Goal: Communication & Community: Answer question/provide support

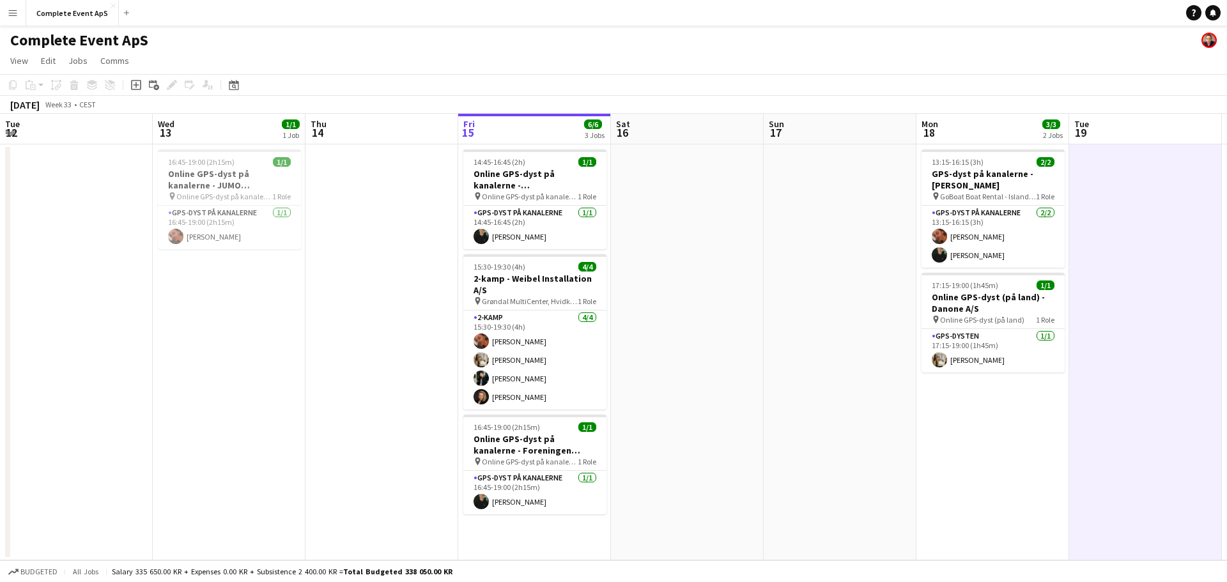
scroll to position [0, 471]
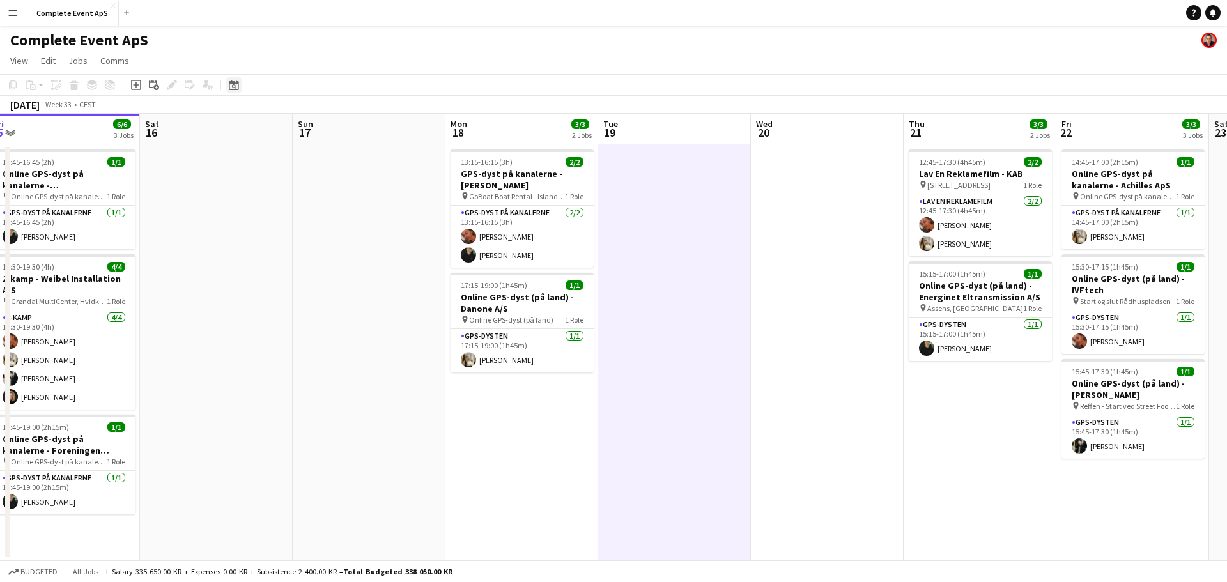
click at [233, 84] on icon "Date picker" at bounding box center [234, 85] width 10 height 10
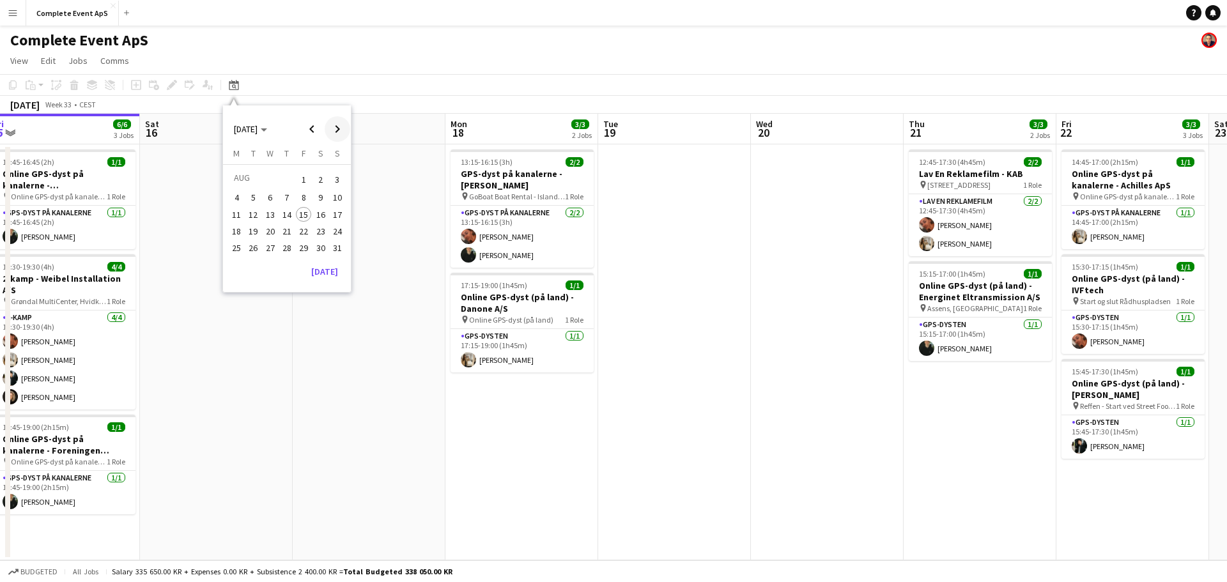
click at [339, 130] on span "Next month" at bounding box center [338, 129] width 26 height 26
click at [303, 208] on span "10" at bounding box center [303, 211] width 15 height 15
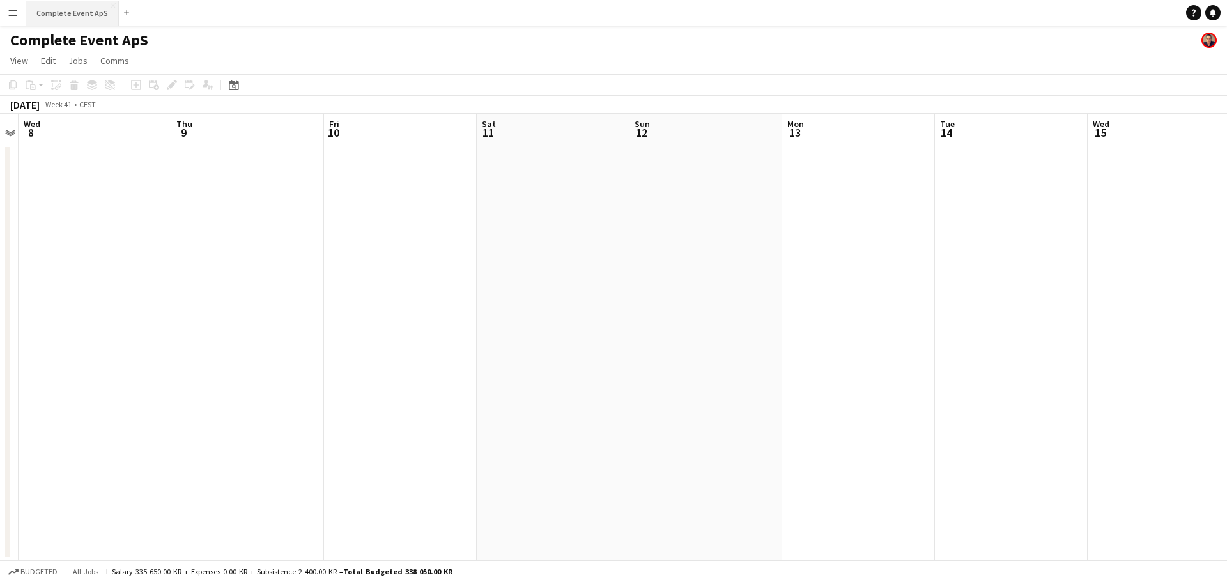
click at [68, 19] on button "Complete Event ApS Close" at bounding box center [72, 13] width 93 height 25
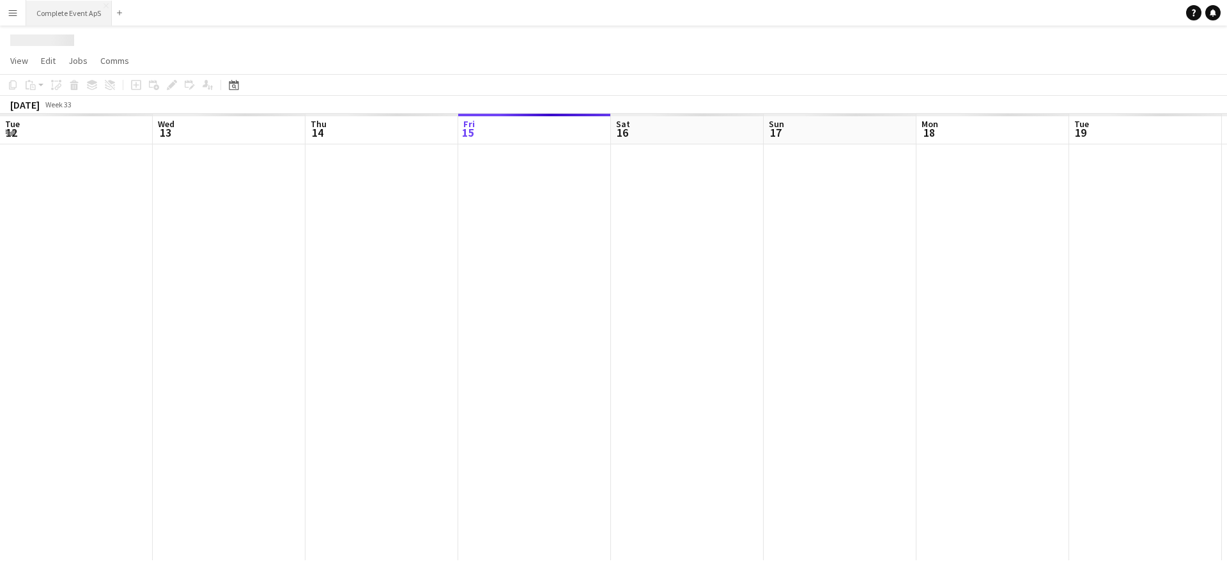
scroll to position [0, 305]
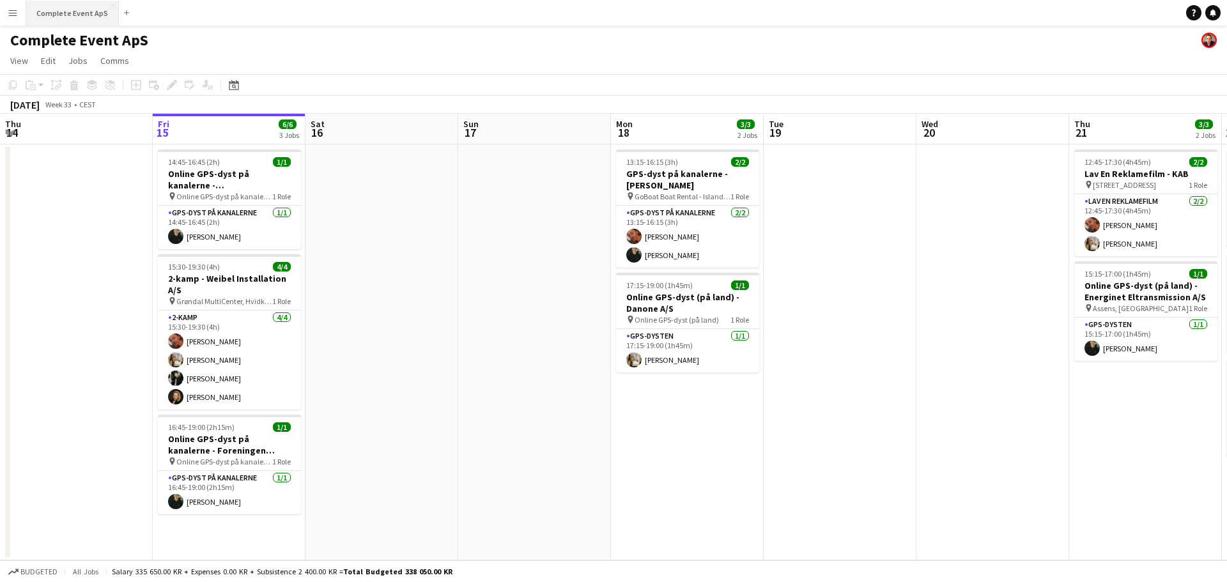
click at [62, 16] on button "Complete Event ApS Close" at bounding box center [72, 13] width 93 height 25
click at [221, 217] on app-card-role "GPS-dyst på kanalerne [DATE] 14:45-16:45 (2h) [PERSON_NAME]" at bounding box center [229, 227] width 143 height 43
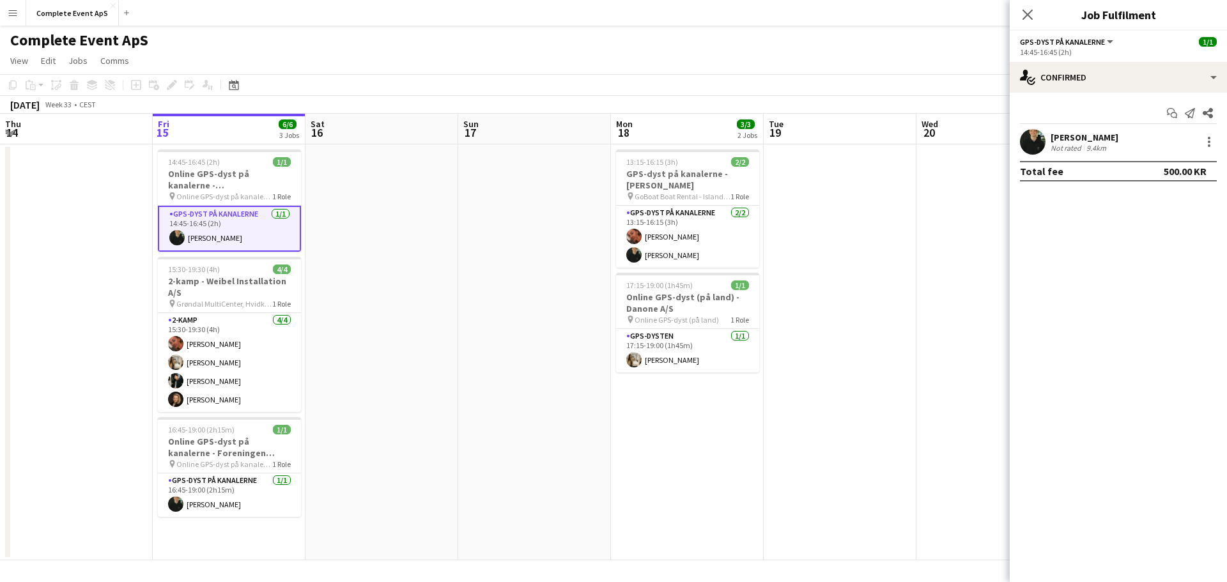
click at [1096, 140] on div "[PERSON_NAME]" at bounding box center [1084, 137] width 68 height 11
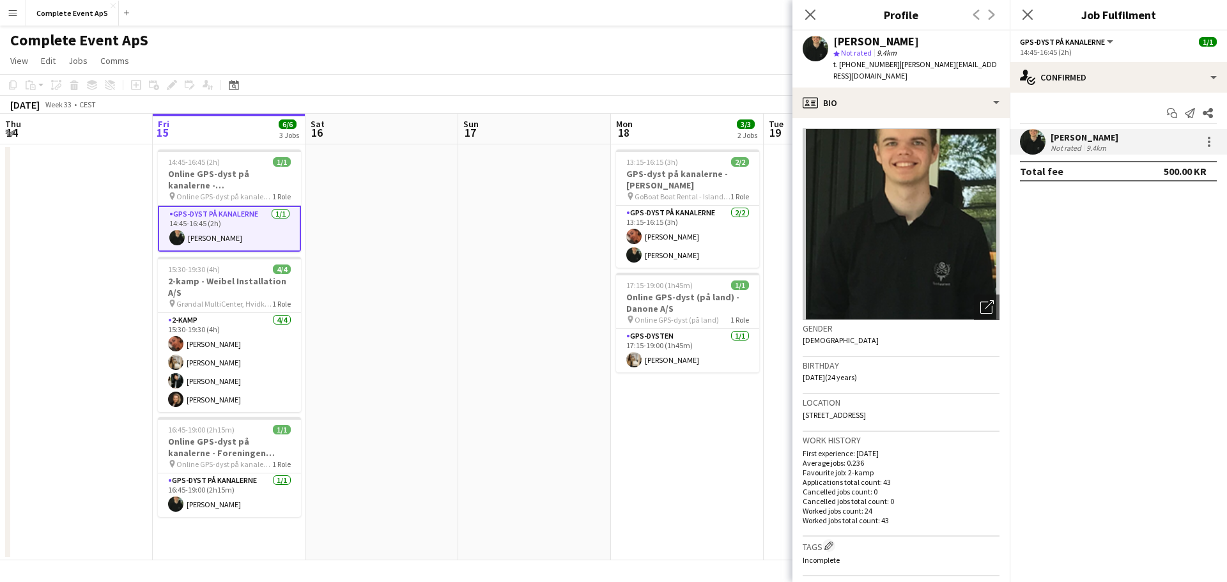
click at [861, 64] on span "t. [PHONE_NUMBER]" at bounding box center [866, 64] width 66 height 10
copy span "4522832417"
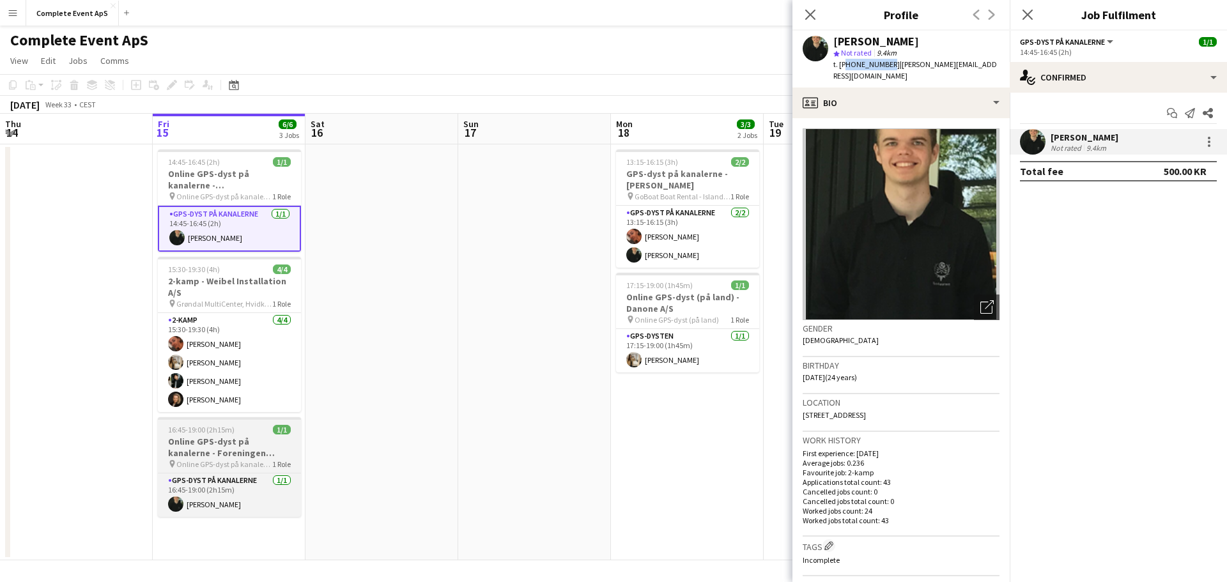
click at [234, 431] on div "16:45-19:00 (2h15m) 1/1" at bounding box center [229, 430] width 143 height 10
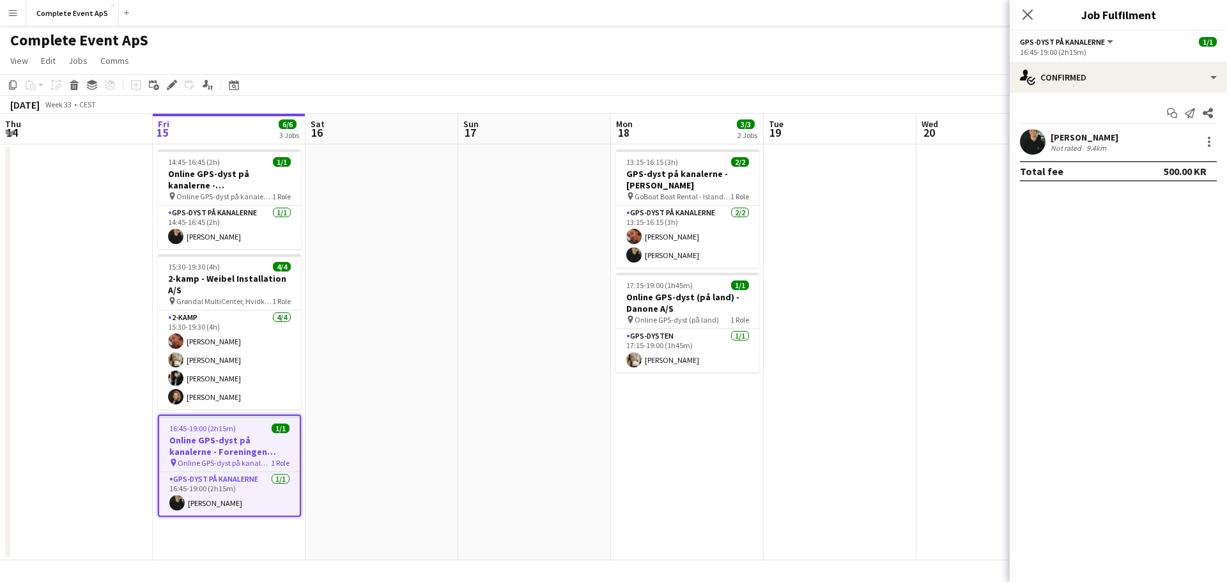
click at [454, 385] on app-date-cell at bounding box center [381, 352] width 153 height 416
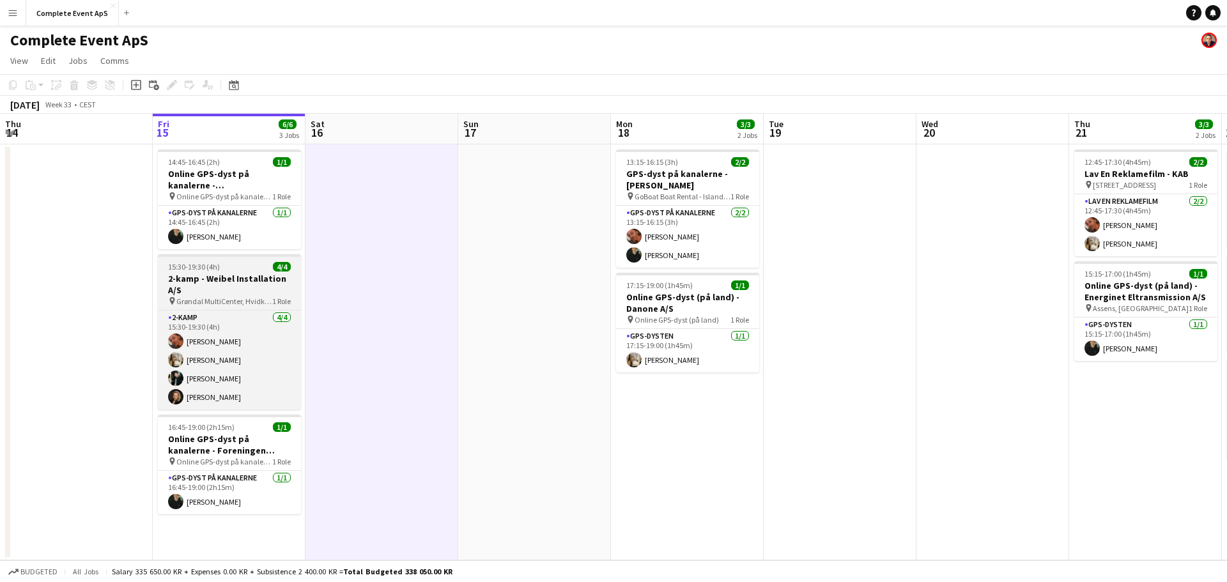
click at [246, 270] on div "15:30-19:30 (4h) 4/4" at bounding box center [229, 267] width 143 height 10
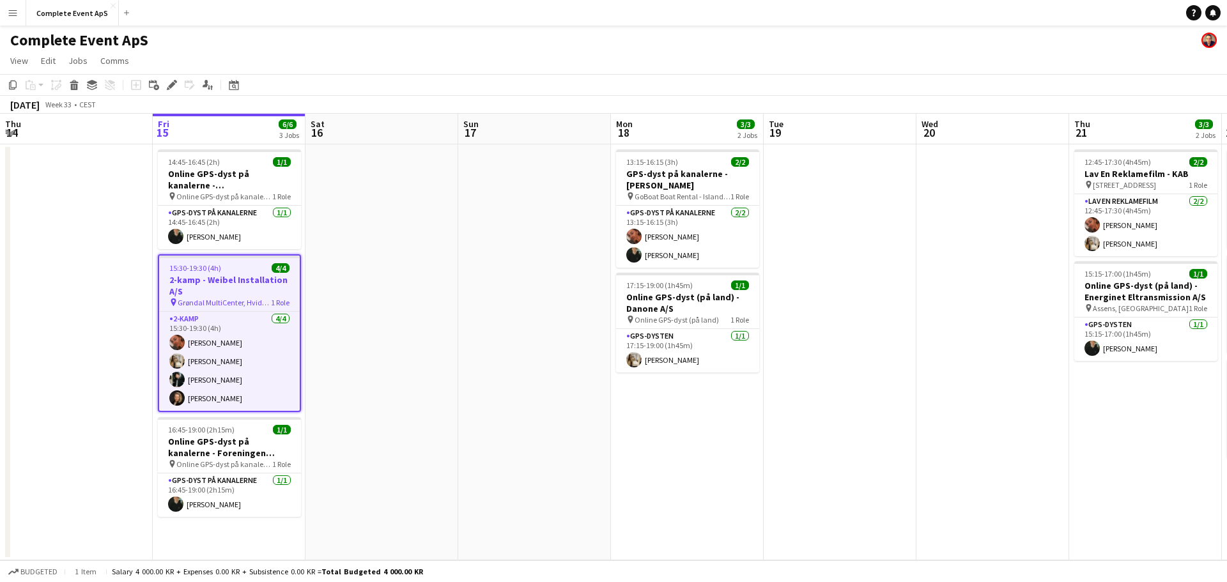
click at [246, 270] on div "15:30-19:30 (4h) 4/4" at bounding box center [229, 268] width 141 height 10
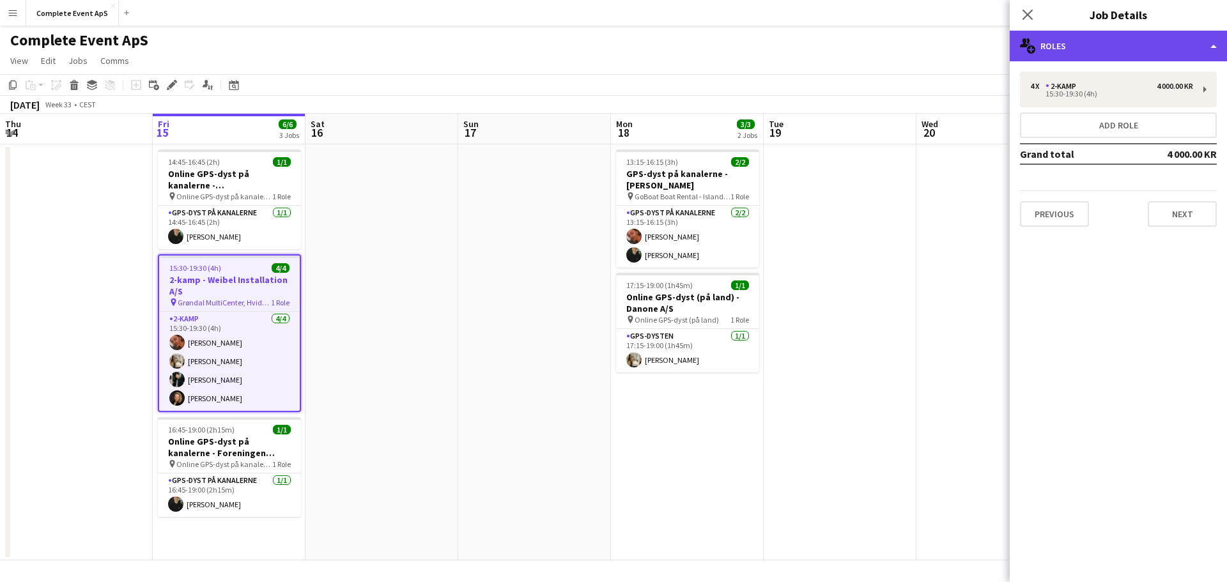
click at [1062, 57] on div "multiple-users-add Roles" at bounding box center [1117, 46] width 217 height 31
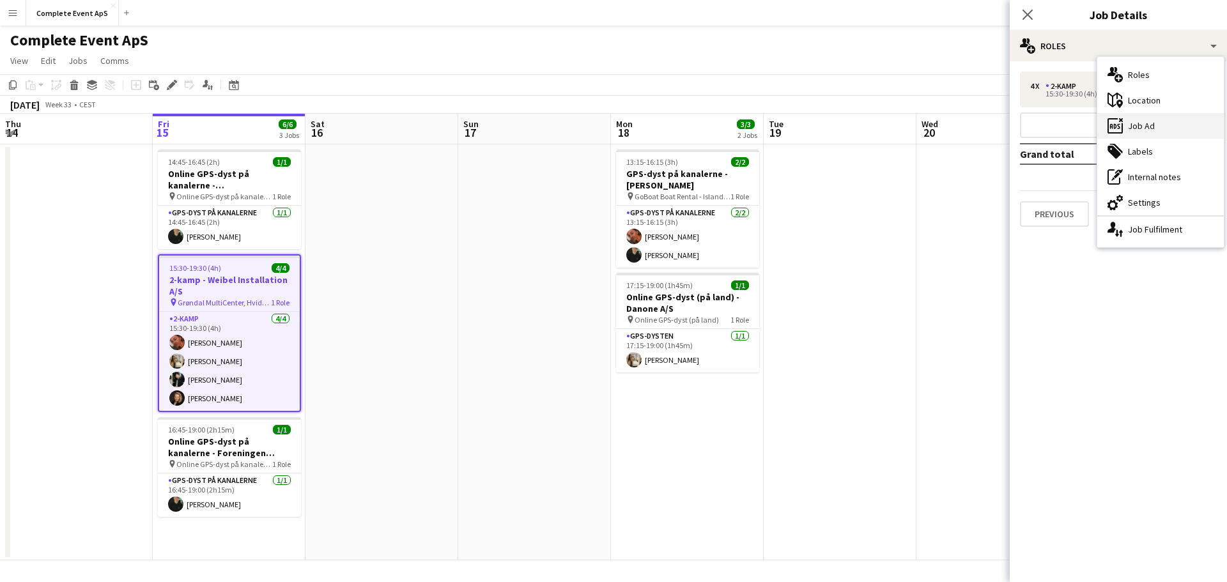
click at [1141, 130] on div "ads-window Job Ad" at bounding box center [1160, 126] width 126 height 26
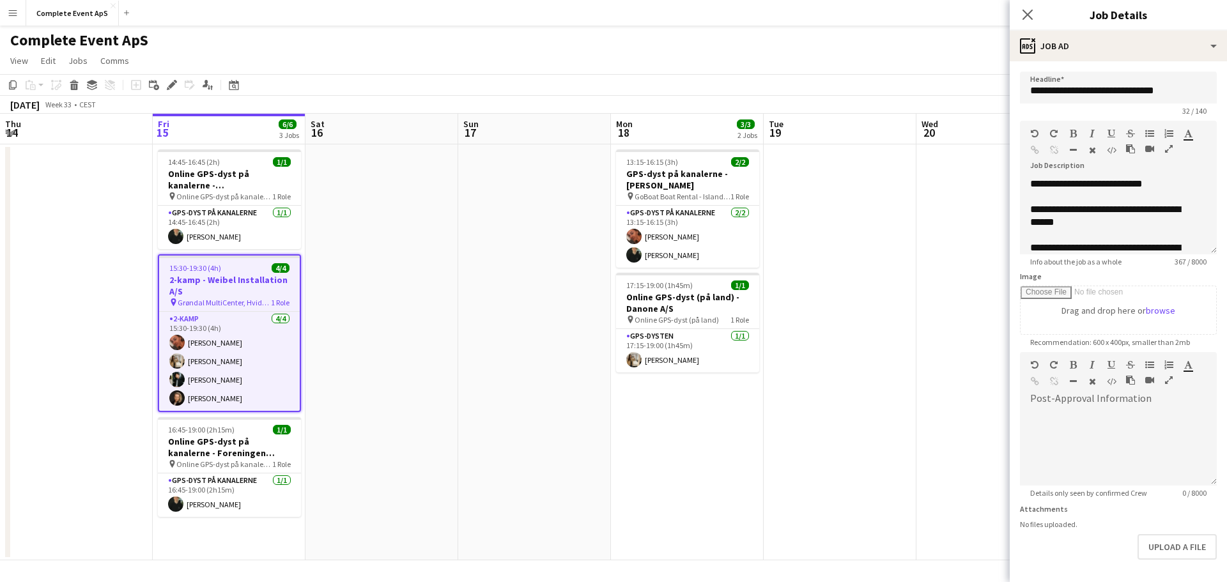
scroll to position [128, 0]
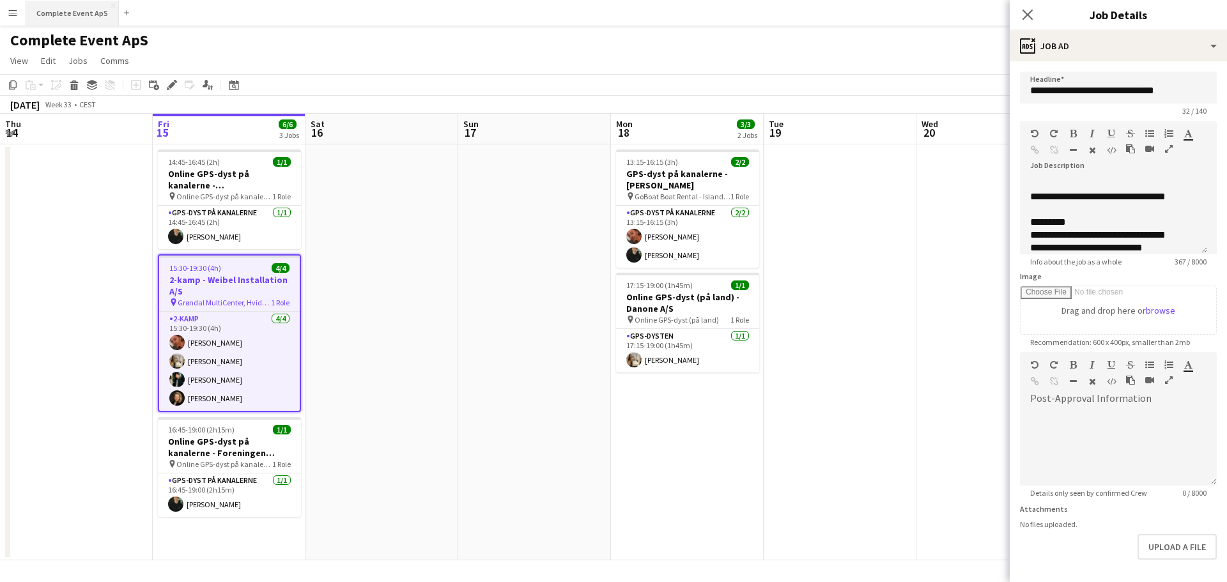
click at [88, 9] on button "Complete Event ApS Close" at bounding box center [72, 13] width 93 height 25
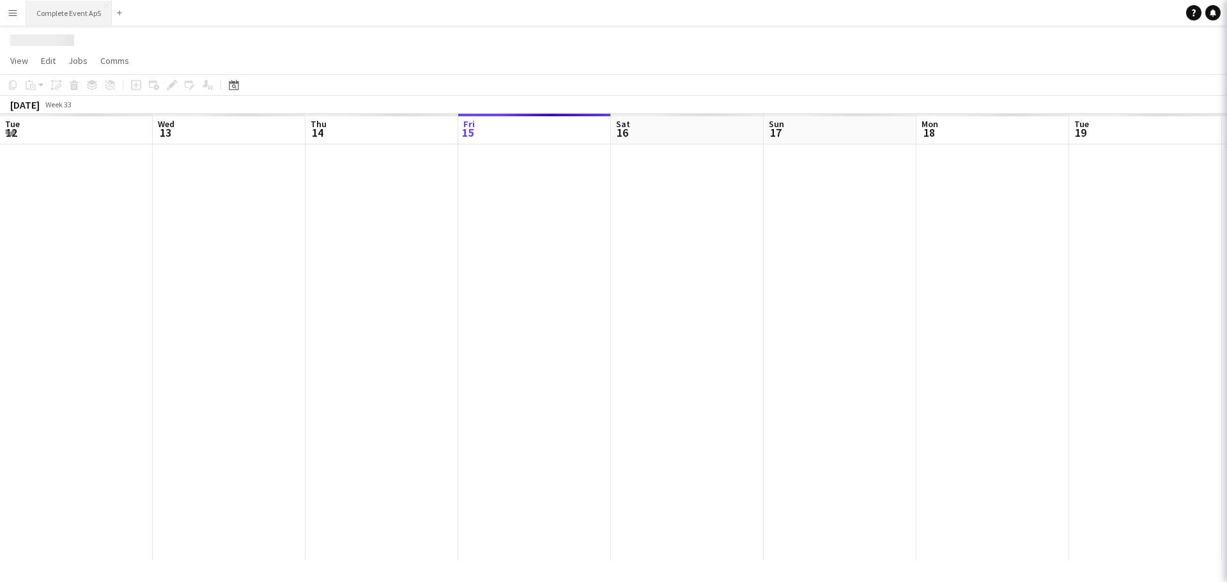
scroll to position [0, 305]
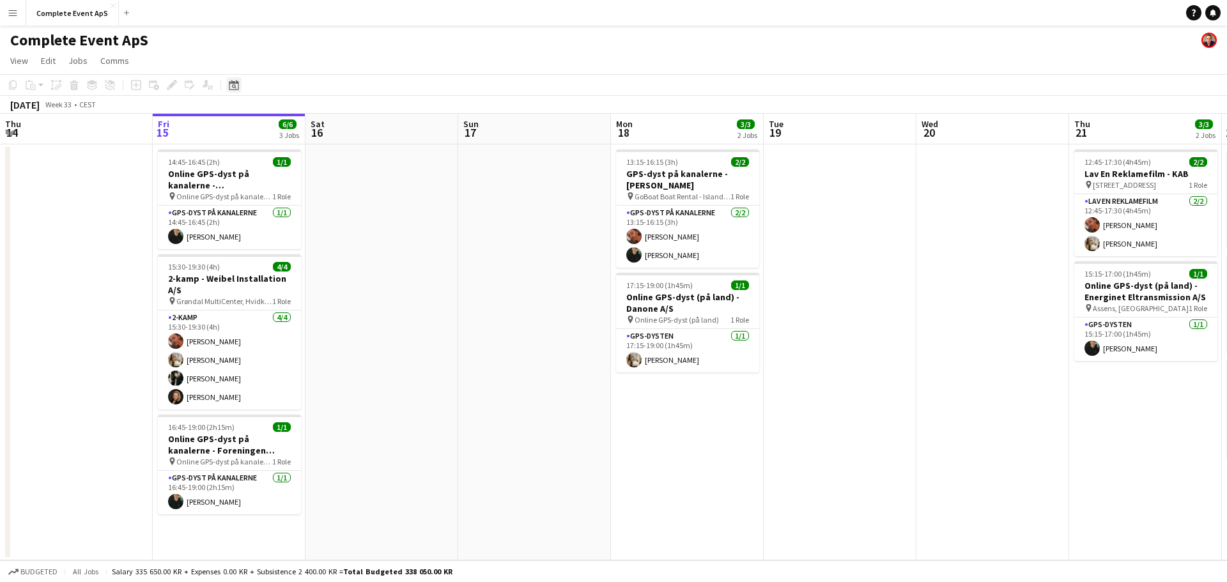
click at [233, 80] on icon "Date picker" at bounding box center [234, 85] width 10 height 10
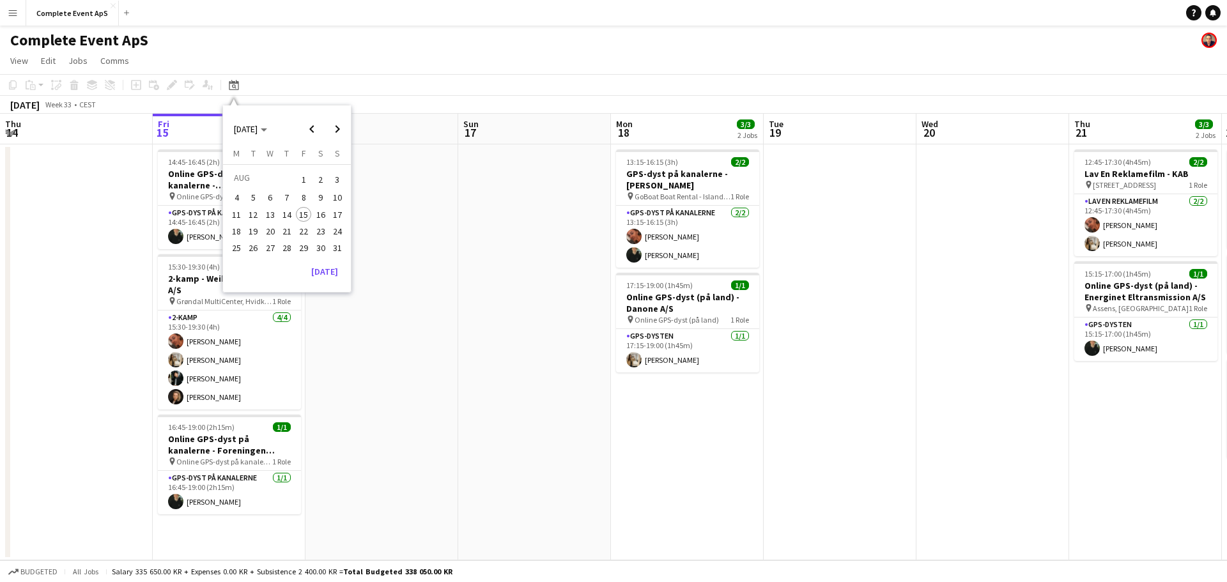
click at [302, 246] on span "29" at bounding box center [303, 247] width 15 height 15
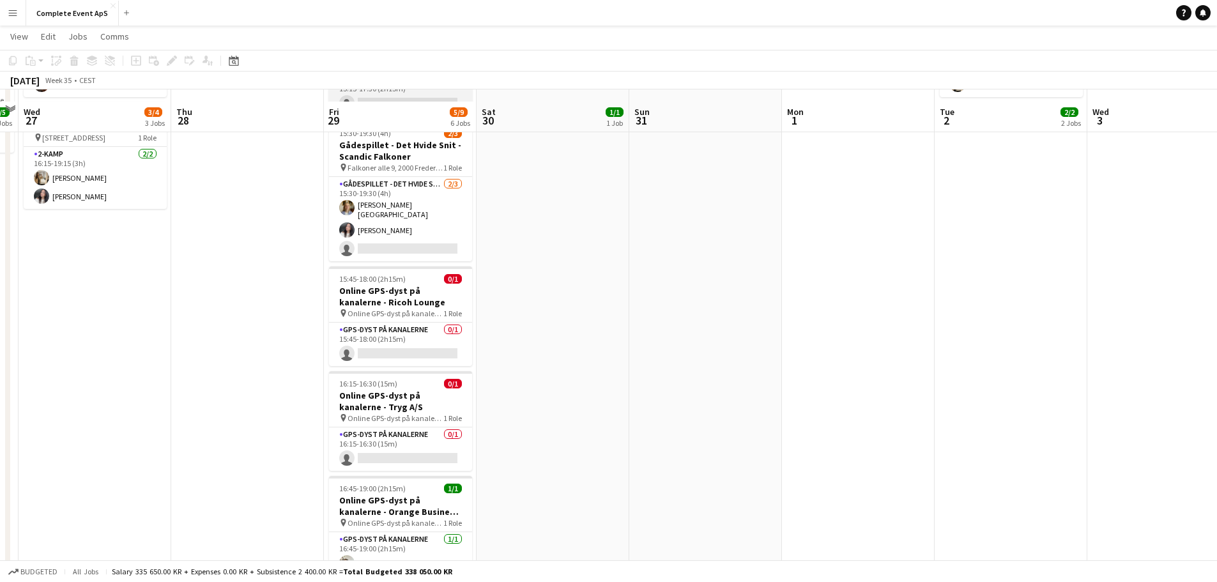
scroll to position [298, 0]
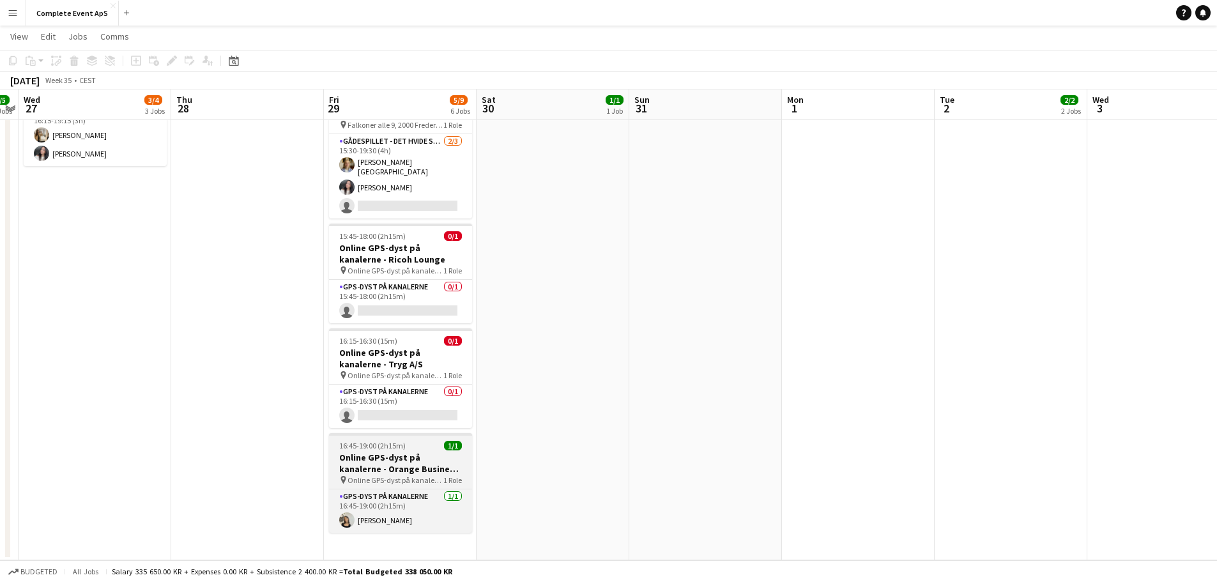
click at [425, 444] on div "16:45-19:00 (2h15m) 1/1" at bounding box center [400, 446] width 143 height 10
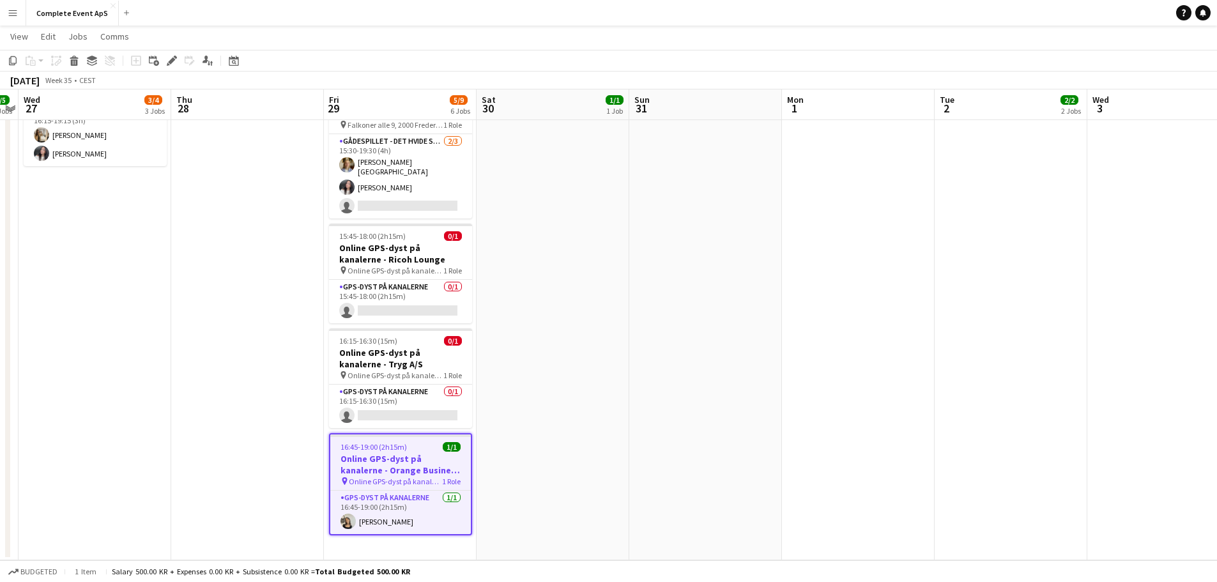
click at [425, 444] on div "16:45-19:00 (2h15m) 1/1" at bounding box center [400, 447] width 141 height 10
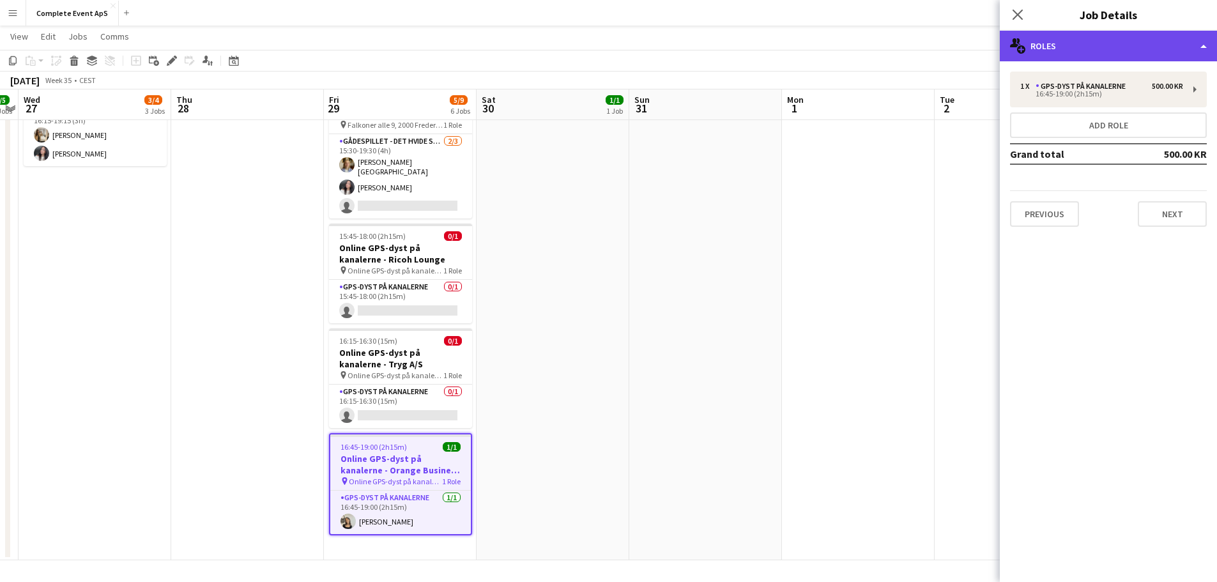
click at [1064, 43] on div "multiple-users-add Roles" at bounding box center [1108, 46] width 217 height 31
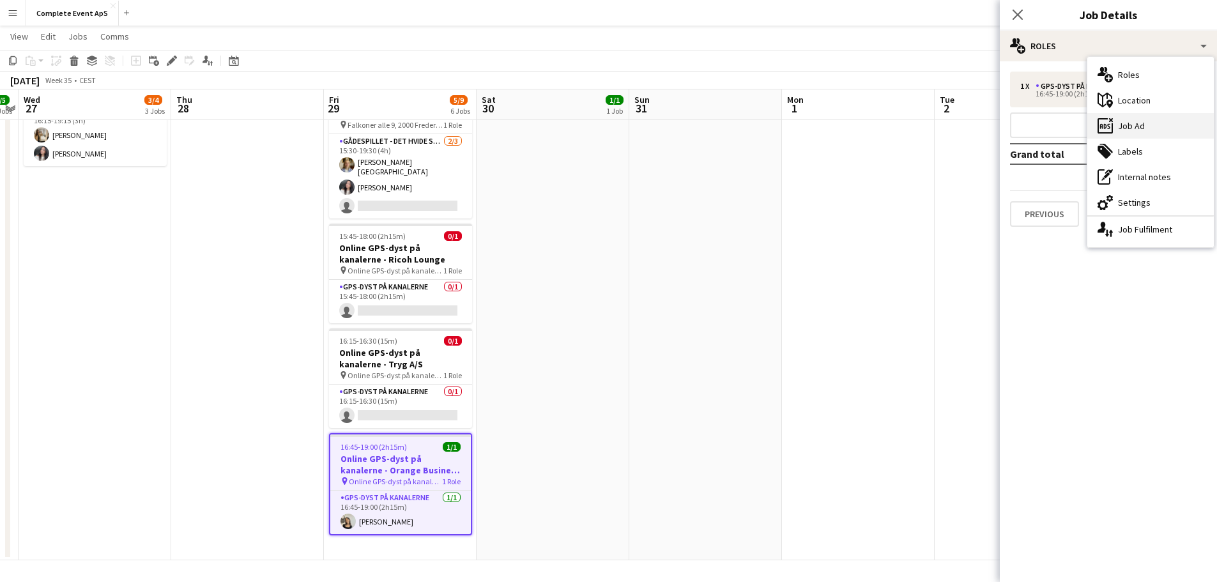
click at [1135, 127] on div "ads-window Job Ad" at bounding box center [1150, 126] width 126 height 26
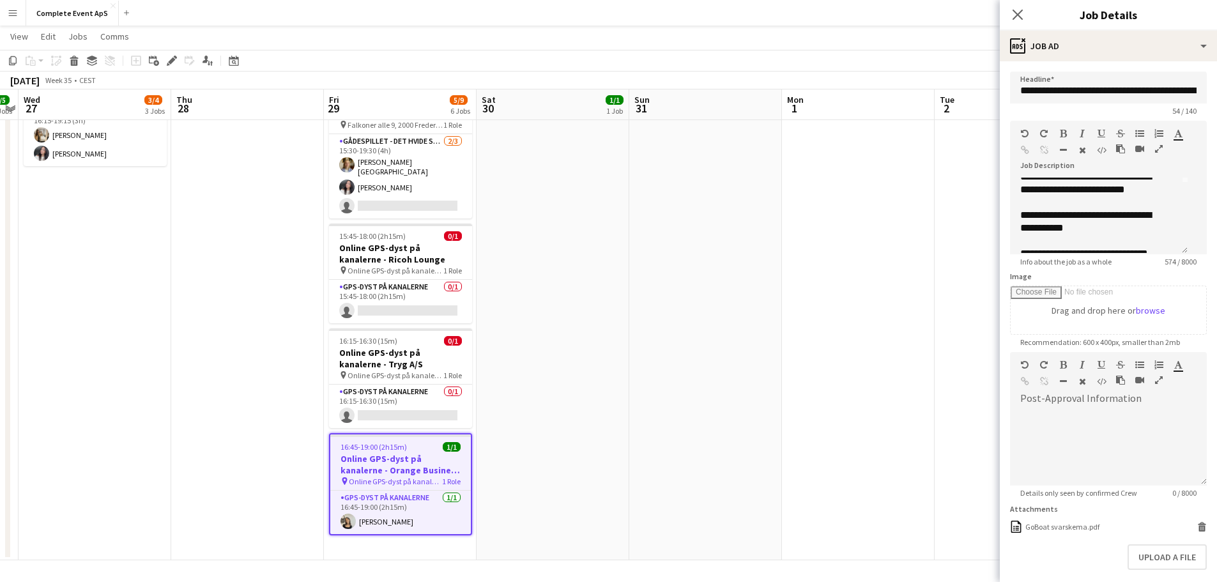
scroll to position [192, 0]
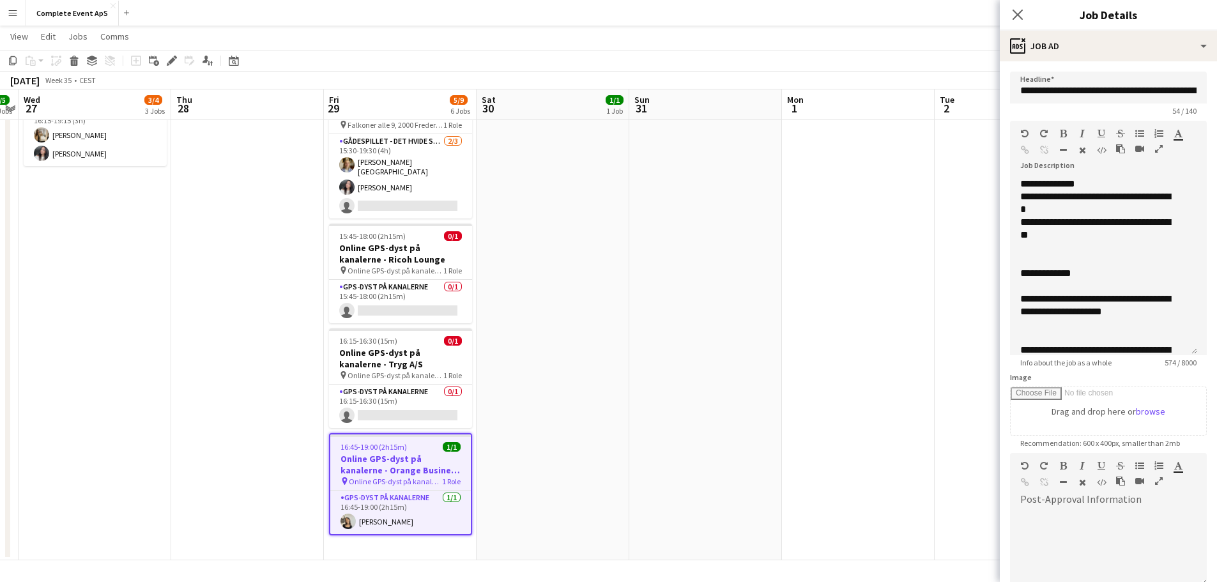
drag, startPoint x: 1183, startPoint y: 264, endPoint x: 1190, endPoint y: 417, distance: 152.2
click at [1190, 367] on app-form-group "**********" at bounding box center [1108, 244] width 197 height 247
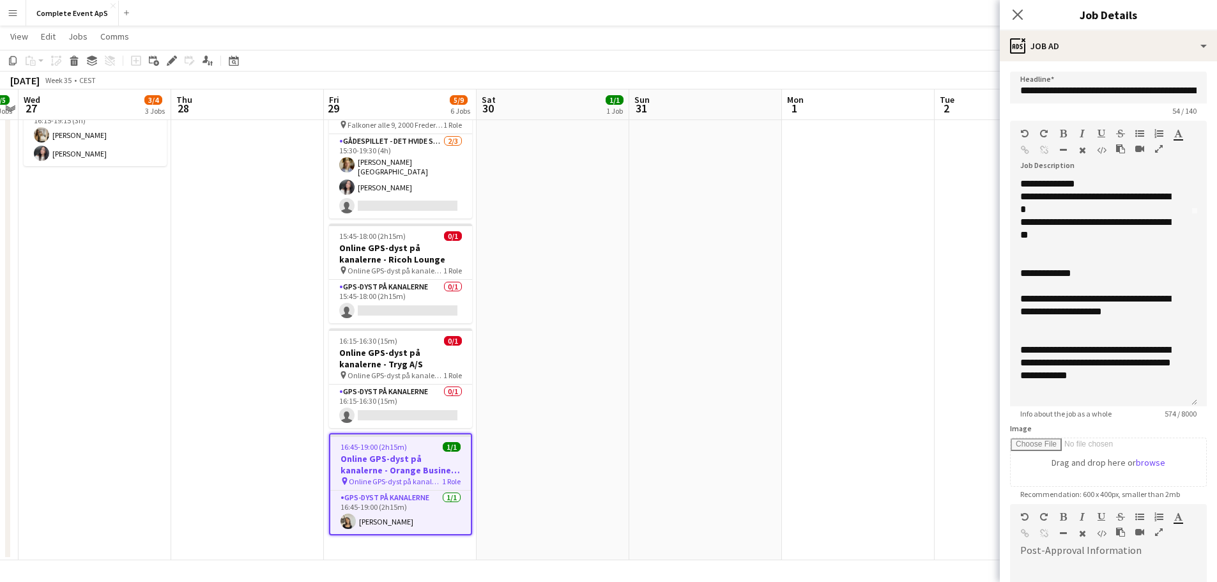
scroll to position [64, 0]
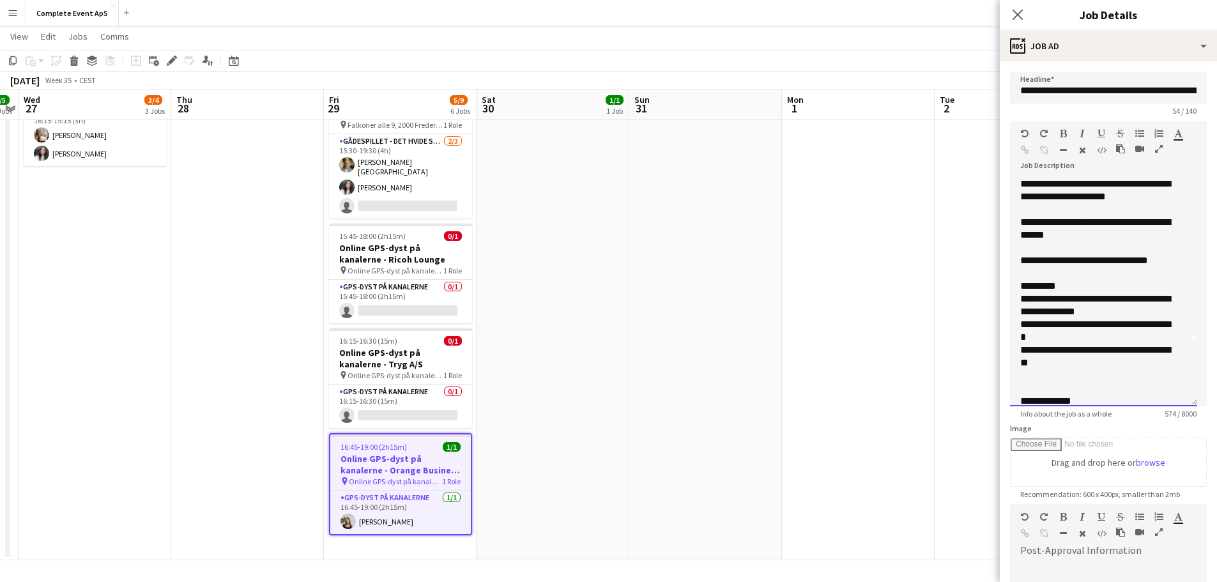
click at [1097, 226] on div "**********" at bounding box center [1098, 229] width 157 height 26
click at [901, 302] on app-date-cell at bounding box center [858, 203] width 153 height 716
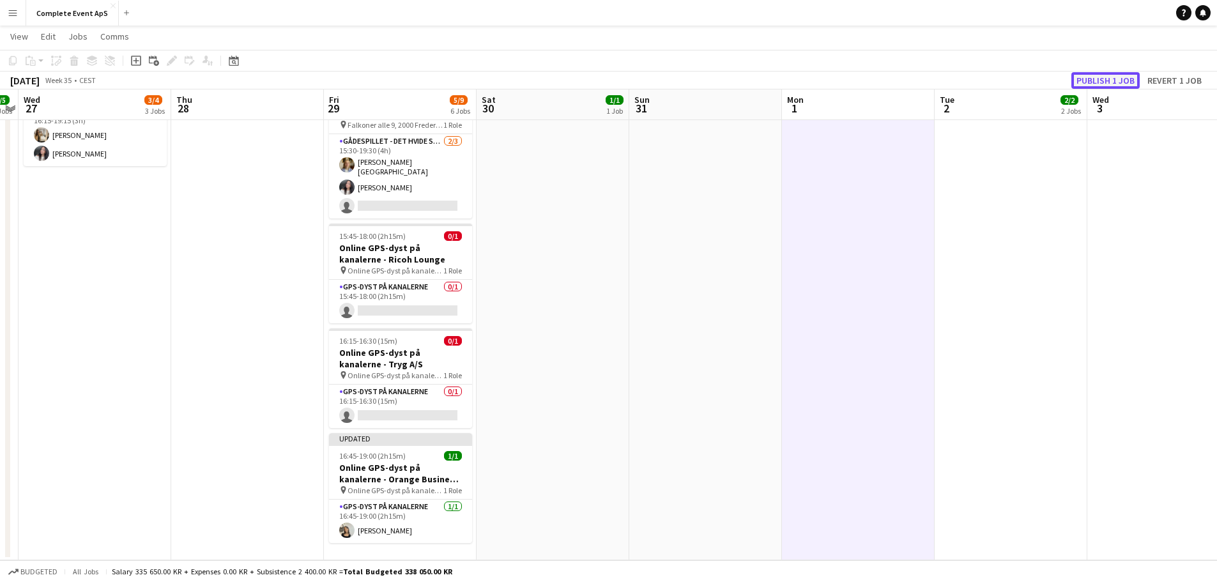
click at [1084, 80] on button "Publish 1 job" at bounding box center [1105, 80] width 68 height 17
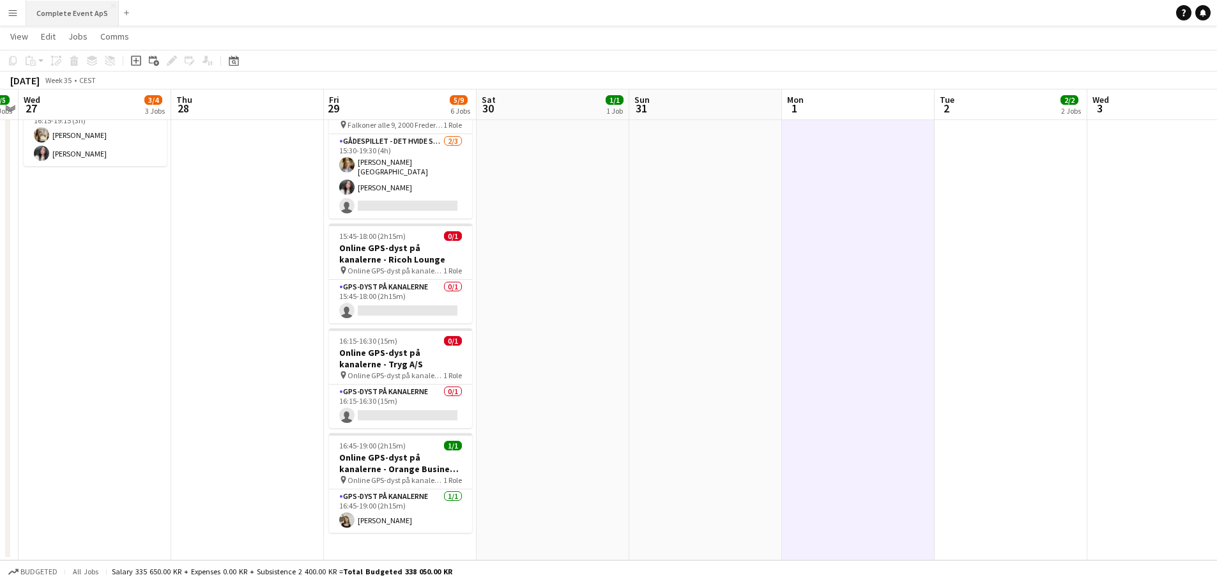
click at [65, 4] on button "Complete Event ApS Close" at bounding box center [72, 13] width 93 height 25
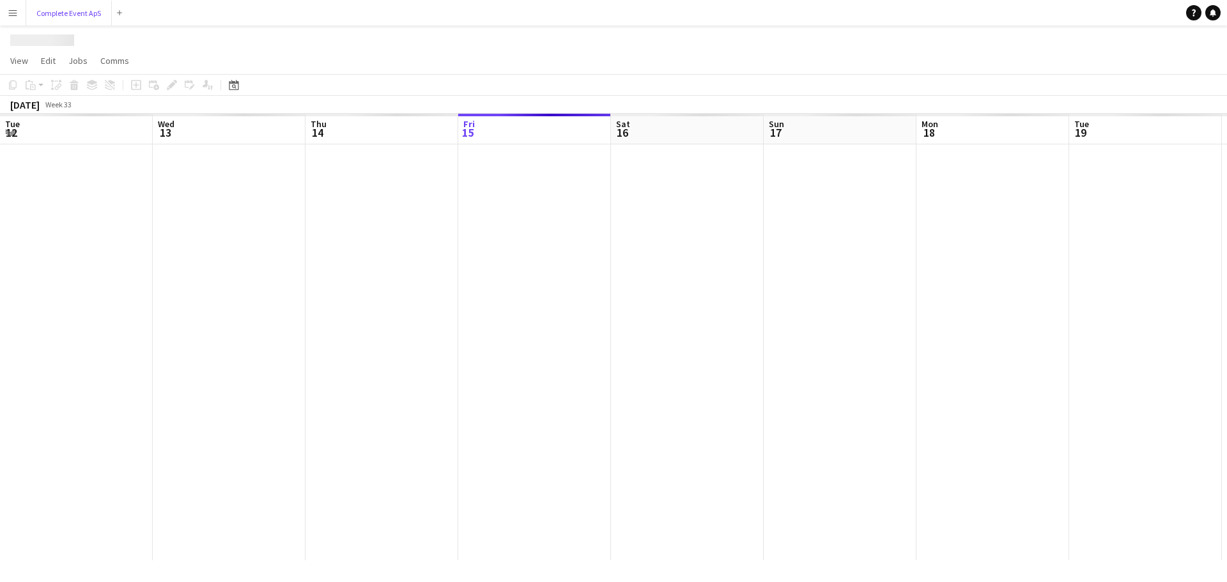
scroll to position [0, 305]
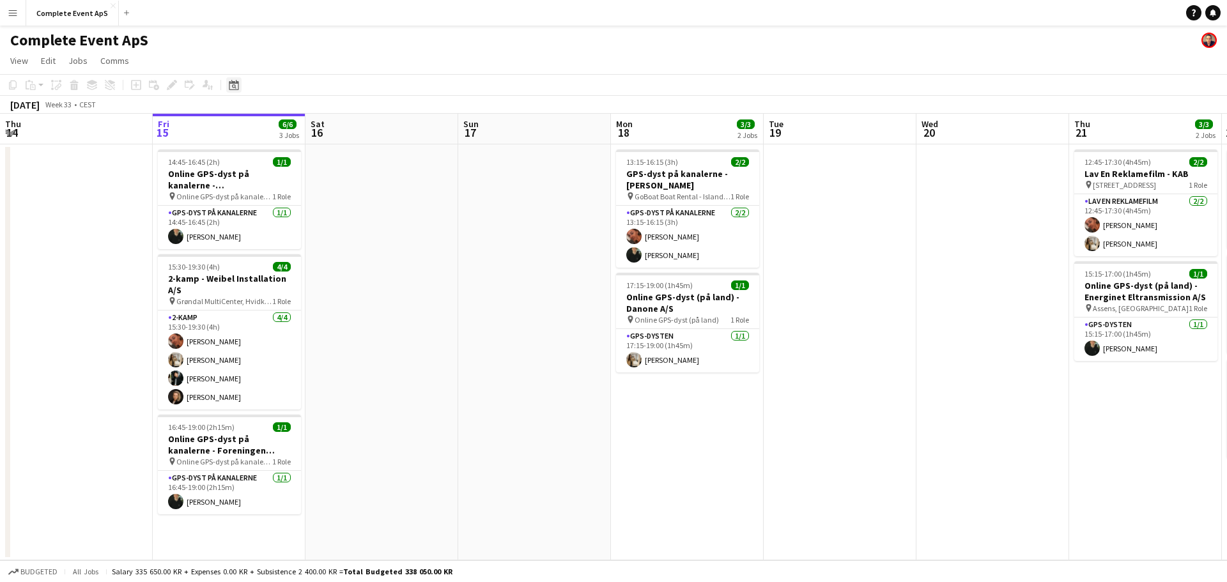
click at [235, 86] on icon at bounding box center [234, 86] width 4 height 4
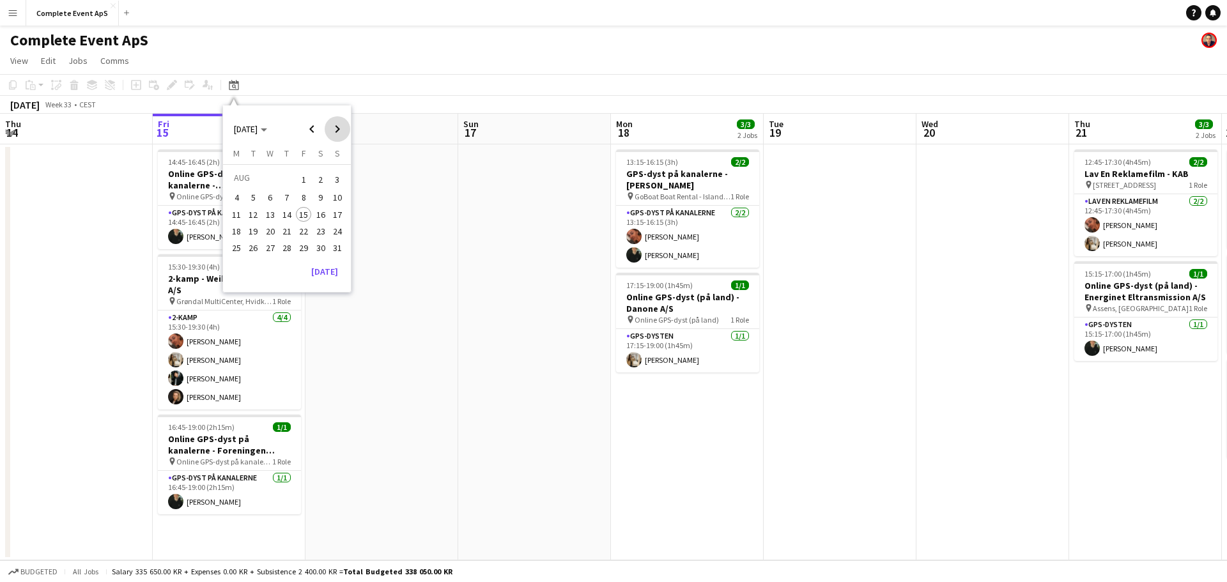
click at [333, 126] on span "Next month" at bounding box center [338, 129] width 26 height 26
click at [299, 230] on span "19" at bounding box center [303, 227] width 15 height 15
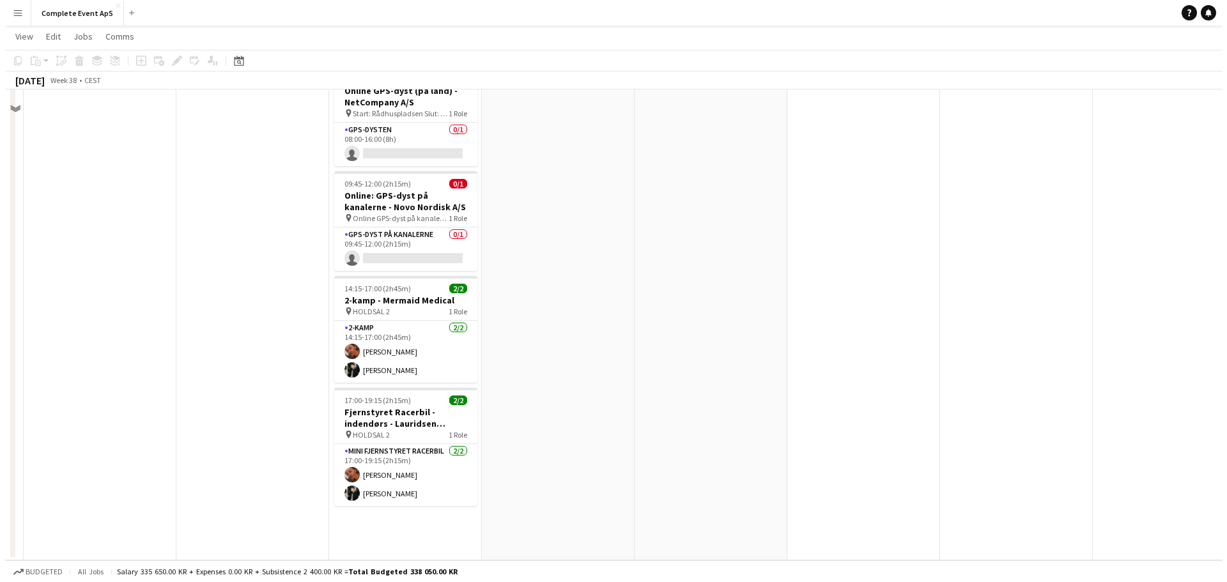
scroll to position [0, 0]
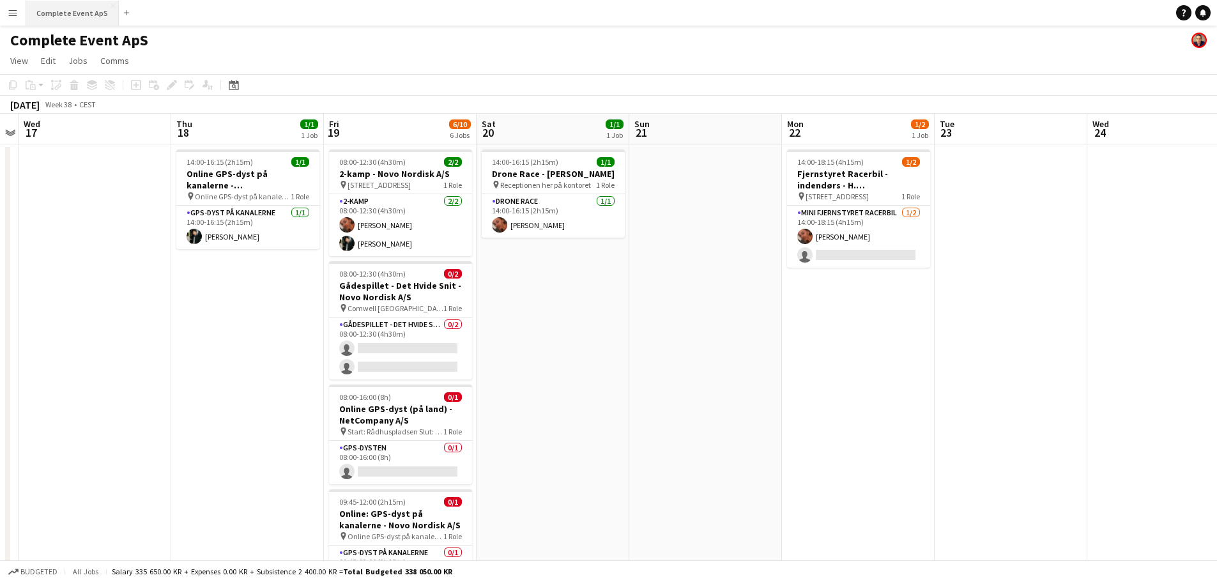
click at [83, 22] on button "Complete Event ApS Close" at bounding box center [72, 13] width 93 height 25
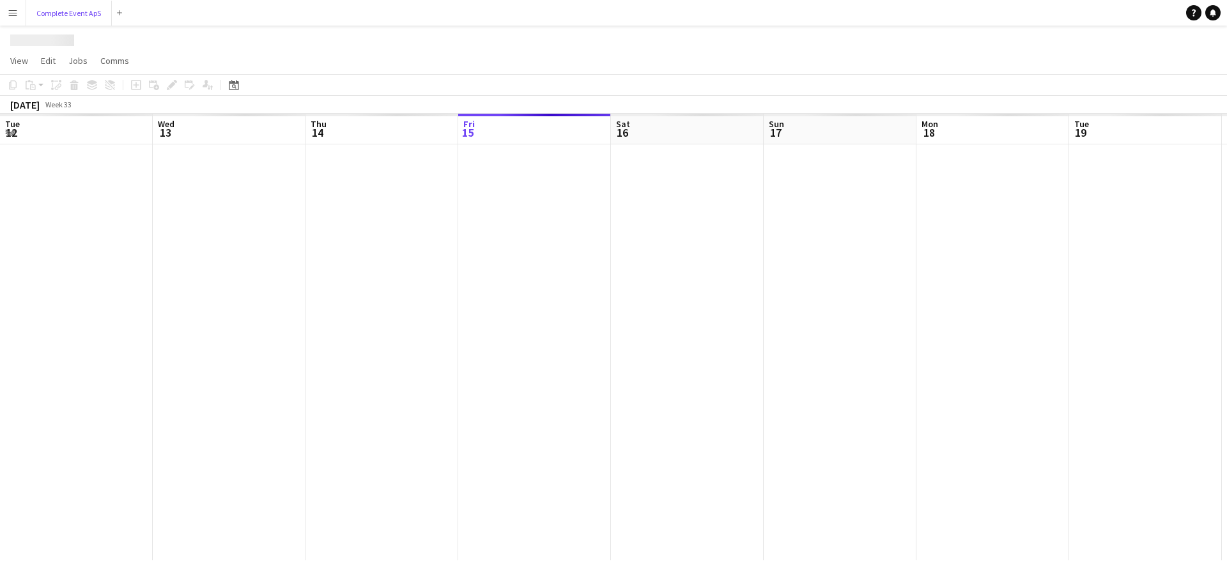
scroll to position [0, 305]
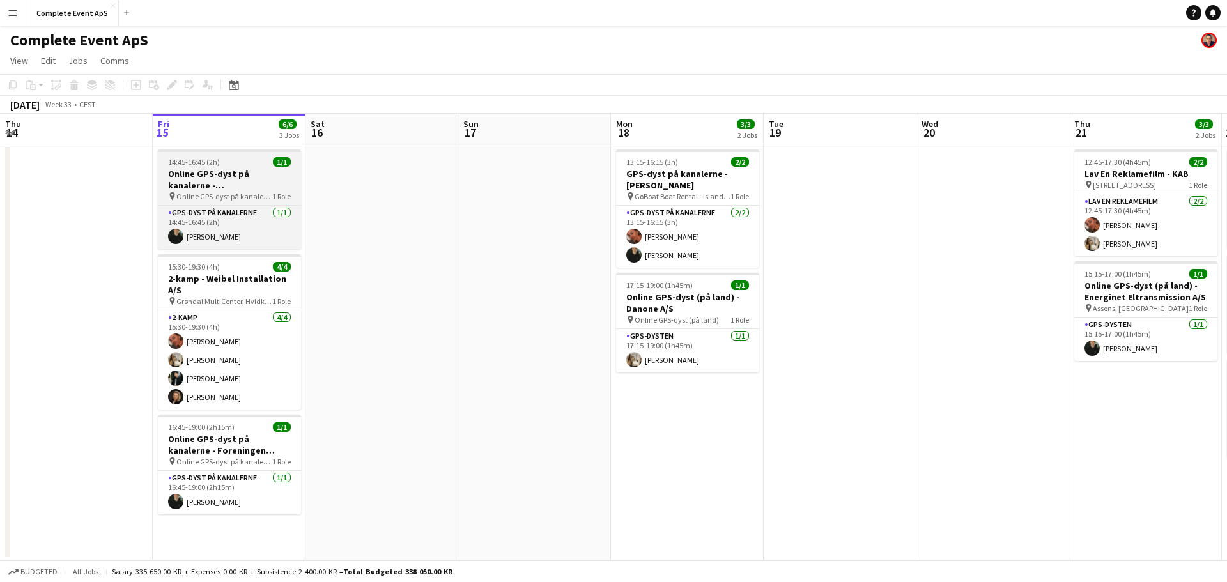
click at [241, 167] on app-job-card "14:45-16:45 (2h) 1/1 Online GPS-dyst på kanalerne - [GEOGRAPHIC_DATA] pin Onlin…" at bounding box center [229, 199] width 143 height 100
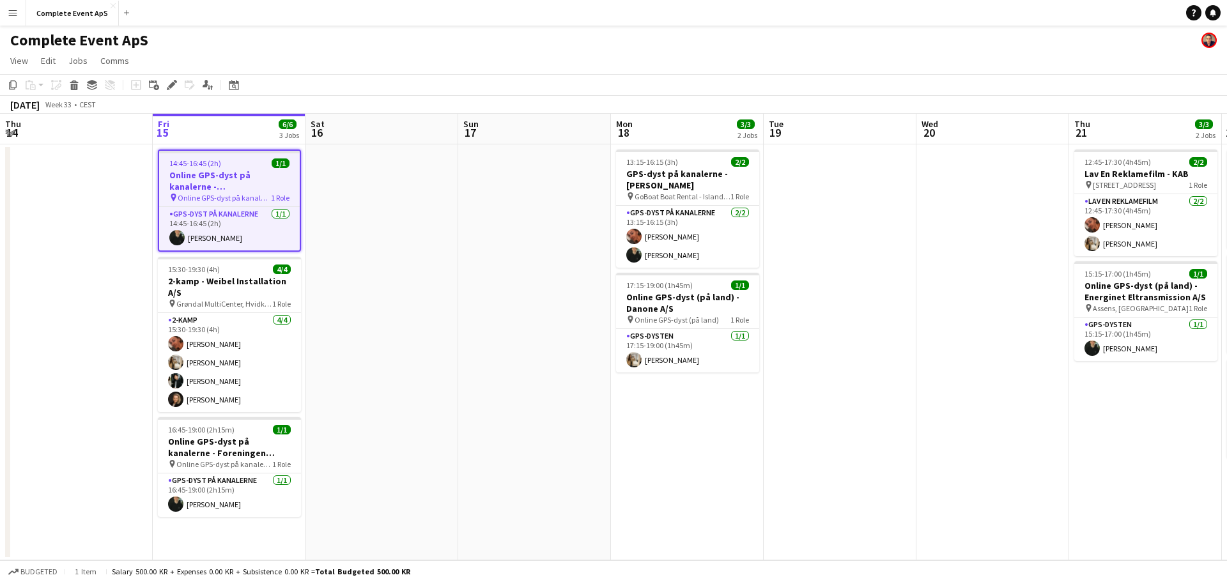
click at [241, 167] on div "14:45-16:45 (2h) 1/1" at bounding box center [229, 163] width 141 height 10
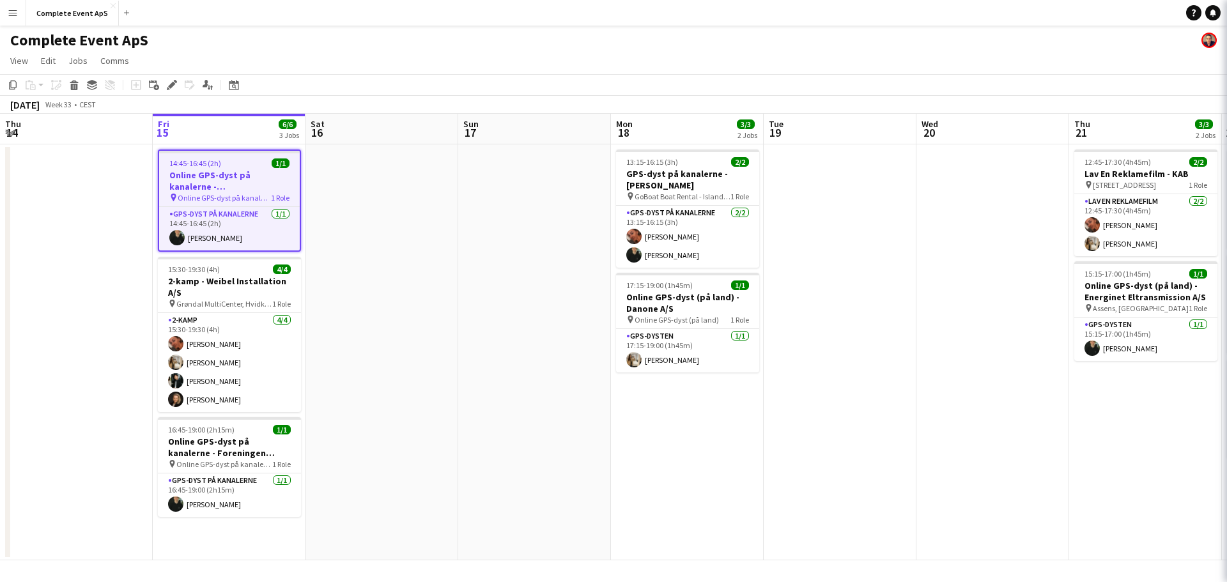
type input "**********"
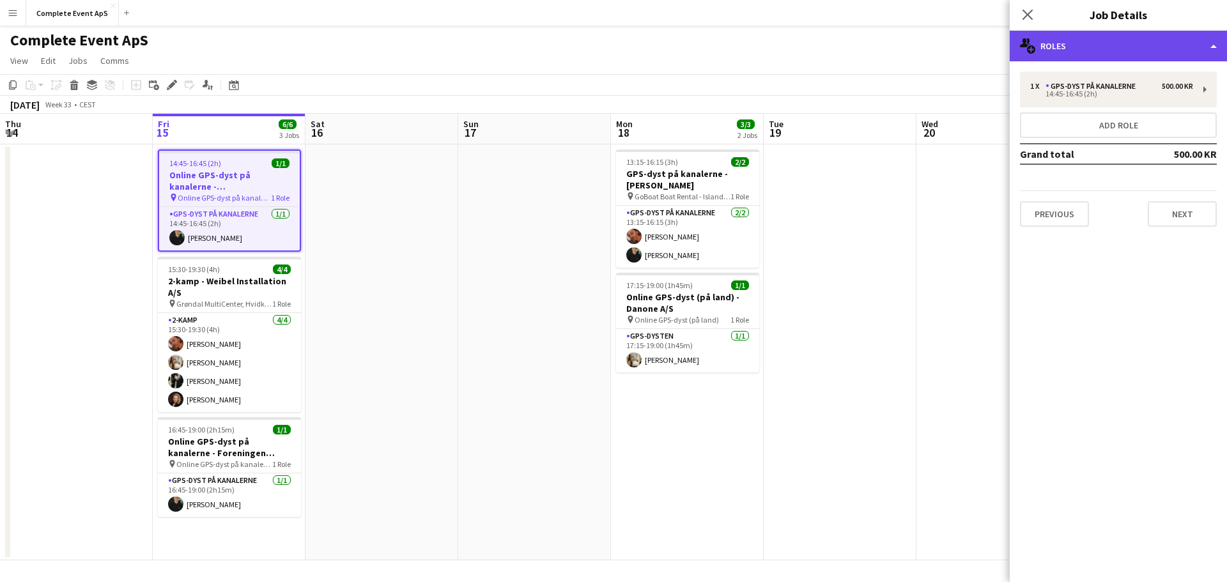
click at [1108, 42] on div "multiple-users-add Roles" at bounding box center [1117, 46] width 217 height 31
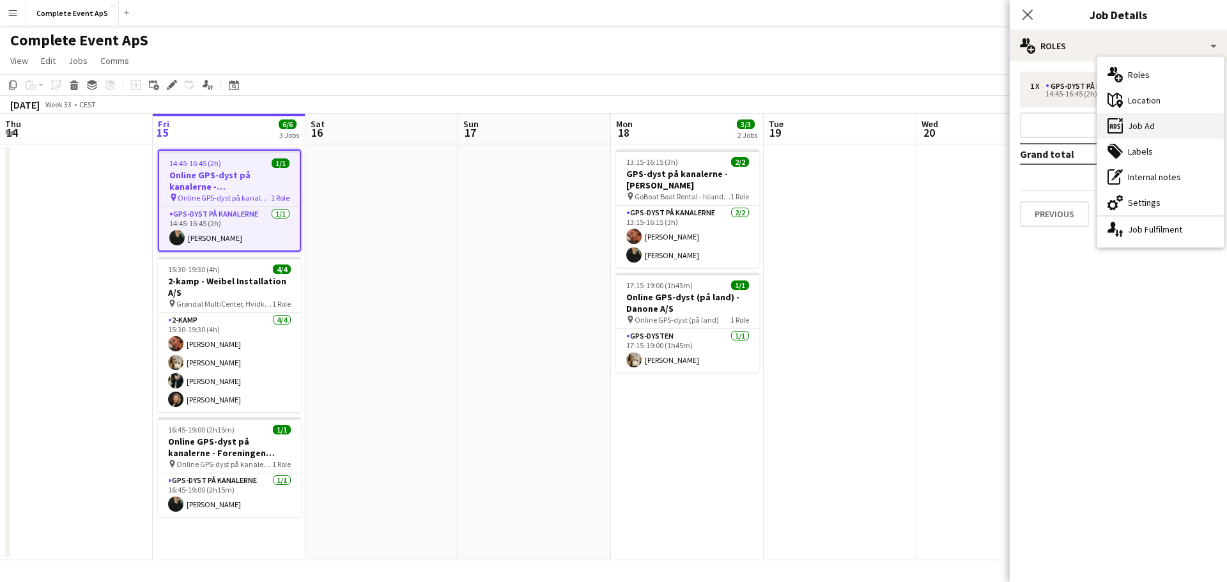
click at [1143, 126] on div "ads-window Job Ad" at bounding box center [1160, 126] width 126 height 26
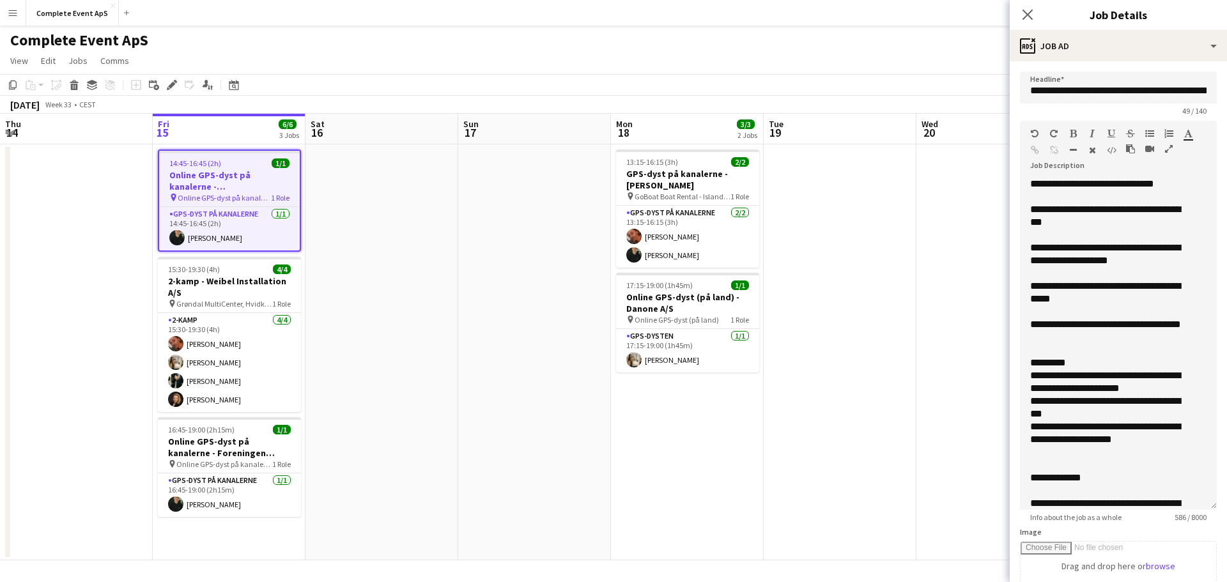
drag, startPoint x: 1202, startPoint y: 250, endPoint x: 1188, endPoint y: 506, distance: 255.9
click at [1188, 506] on div "**********" at bounding box center [1118, 344] width 197 height 332
click at [735, 296] on h3 "Online GPS-dyst (på land) - Danone A/S" at bounding box center [687, 302] width 143 height 23
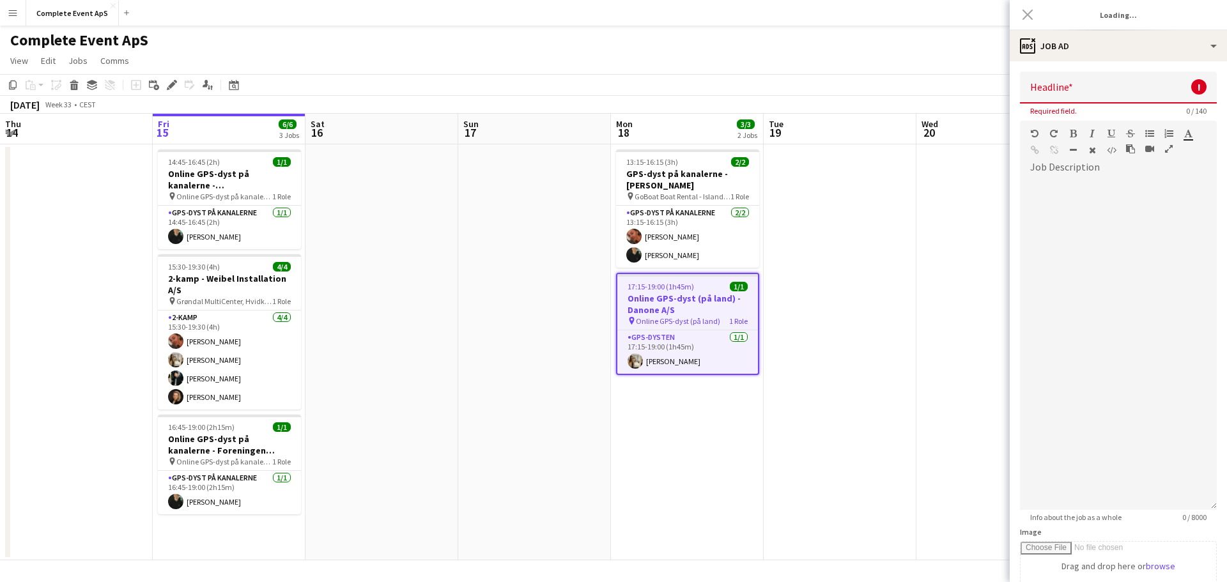
type input "**********"
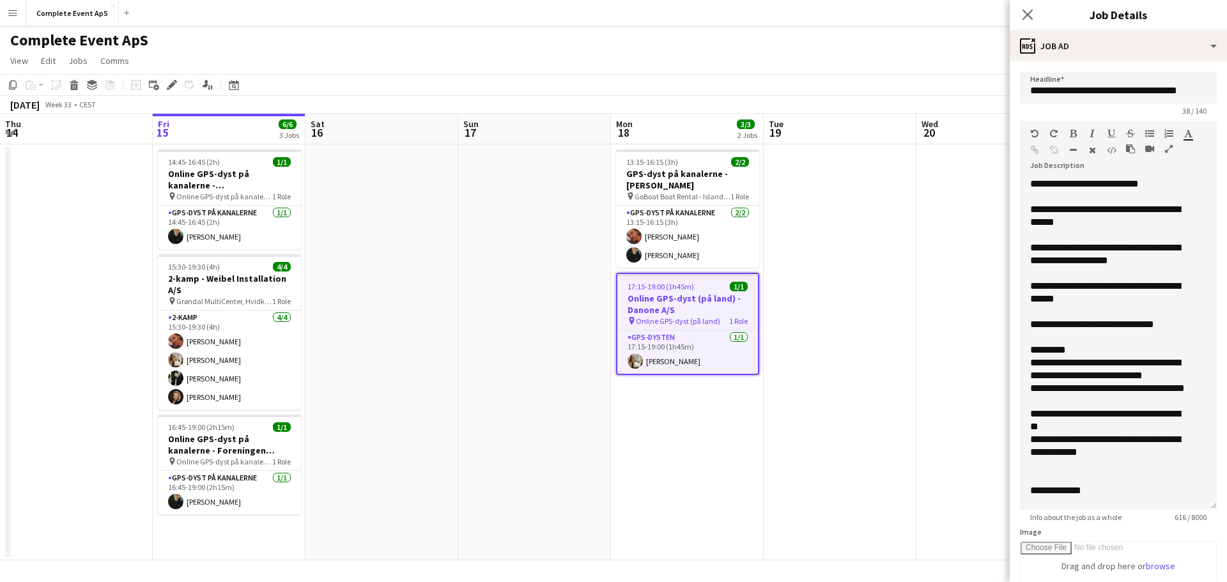
click at [816, 277] on app-date-cell at bounding box center [839, 352] width 153 height 416
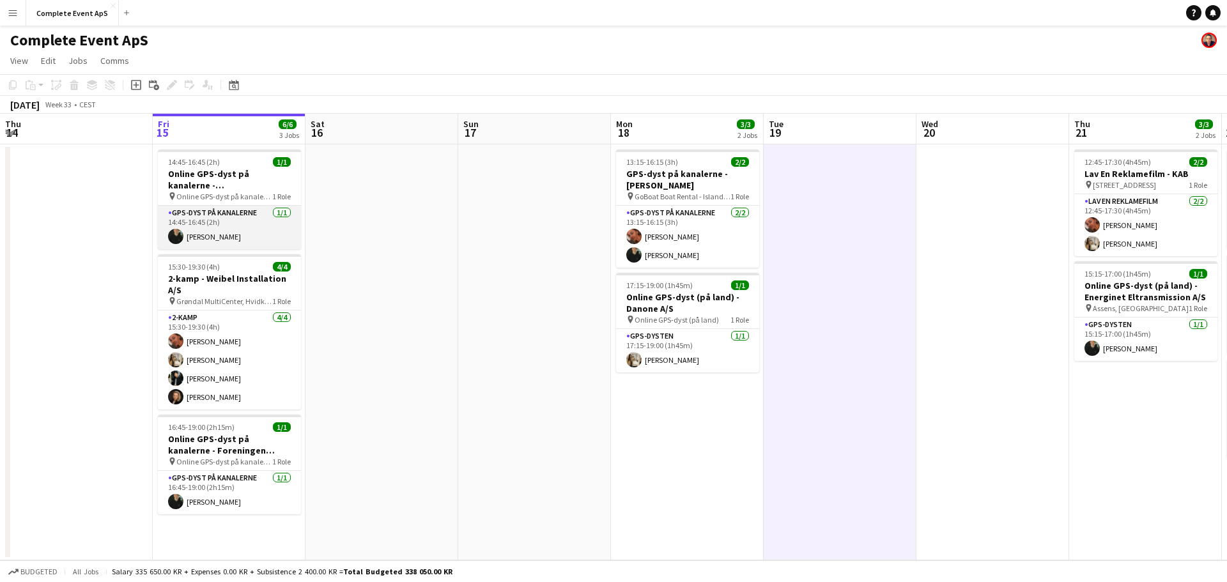
click at [268, 232] on app-card-role "GPS-dyst på kanalerne [DATE] 14:45-16:45 (2h) [PERSON_NAME]" at bounding box center [229, 227] width 143 height 43
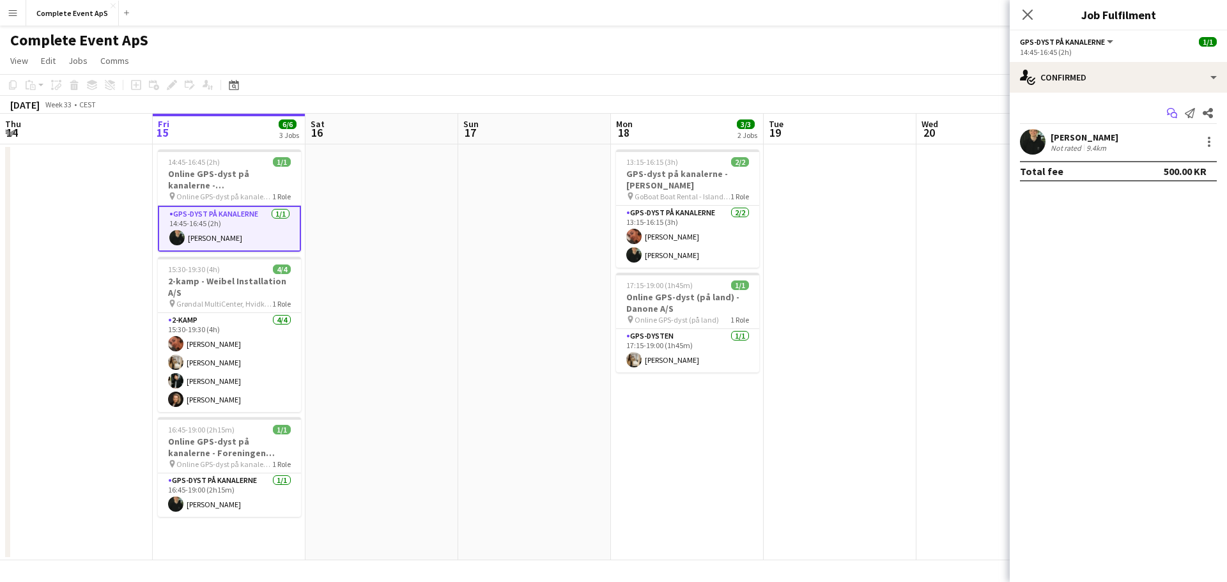
click at [1168, 114] on icon at bounding box center [1171, 111] width 8 height 7
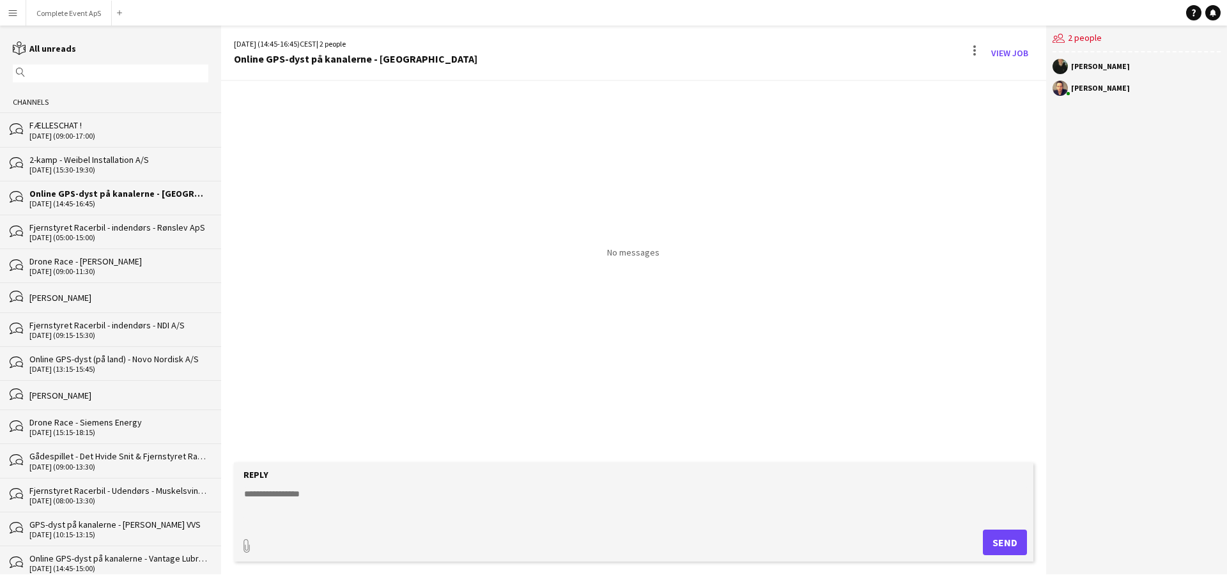
click at [404, 513] on textarea at bounding box center [636, 503] width 786 height 33
paste textarea "******"
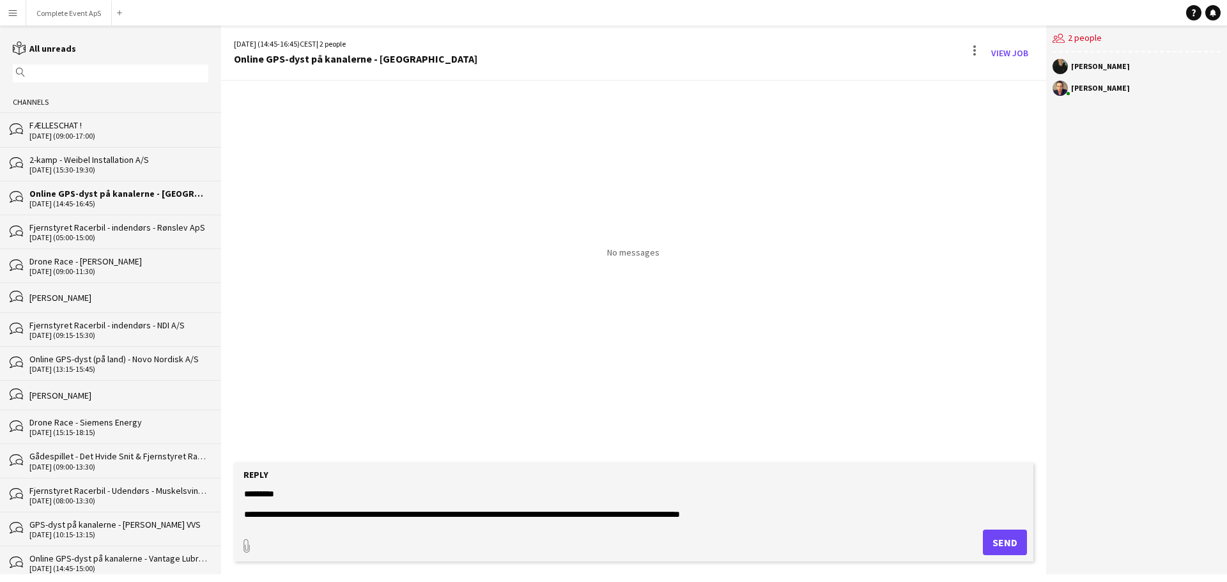
type textarea "**********"
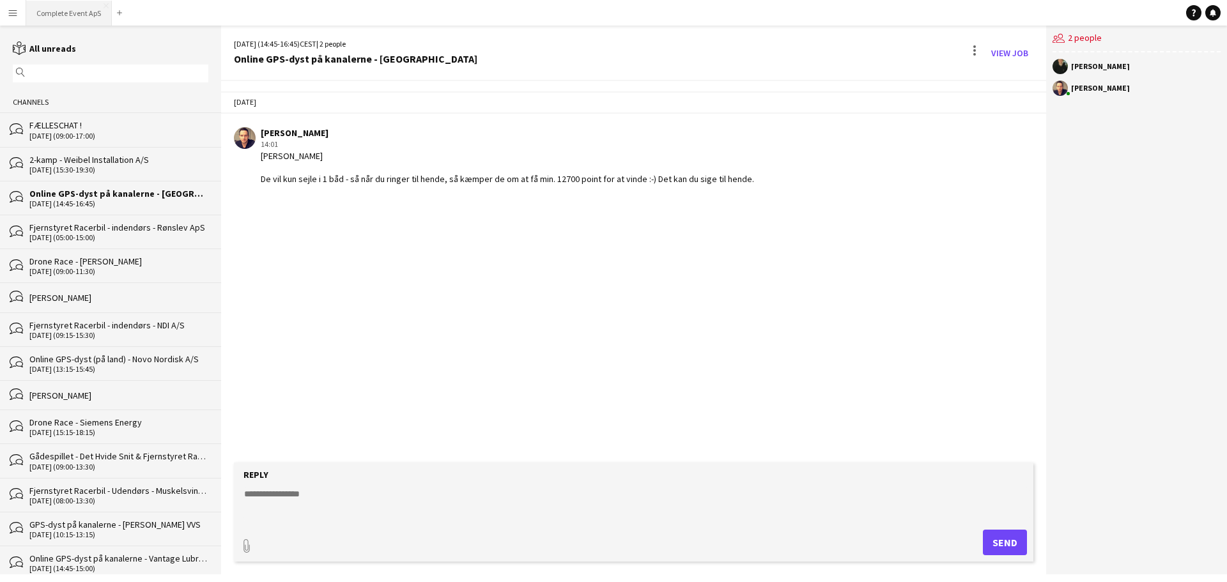
click at [75, 6] on button "Complete Event ApS Close" at bounding box center [69, 13] width 86 height 25
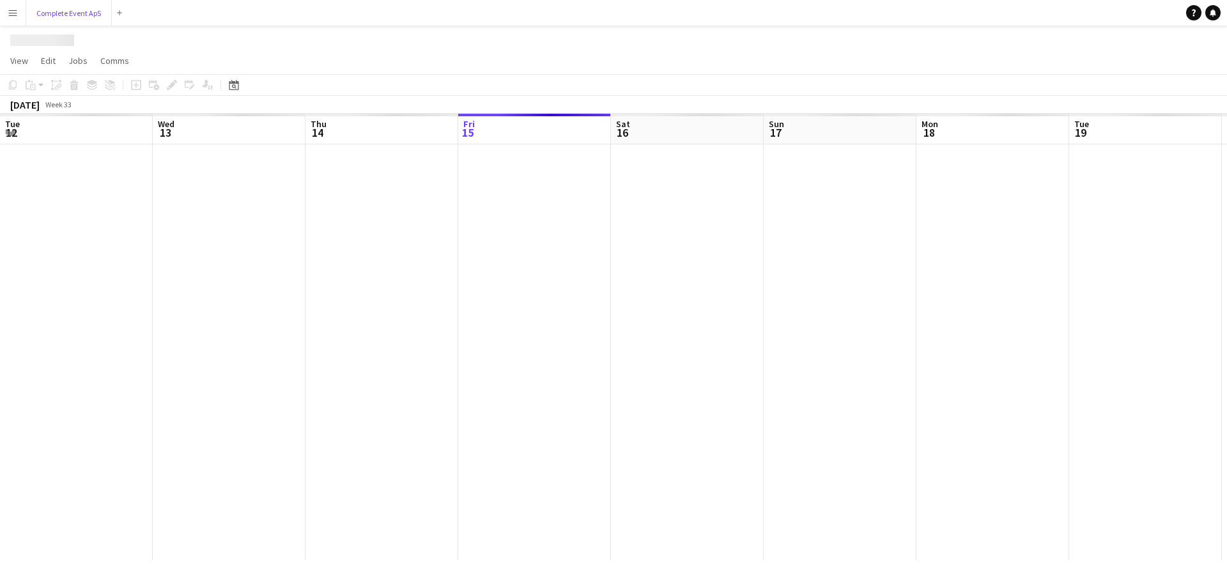
scroll to position [0, 305]
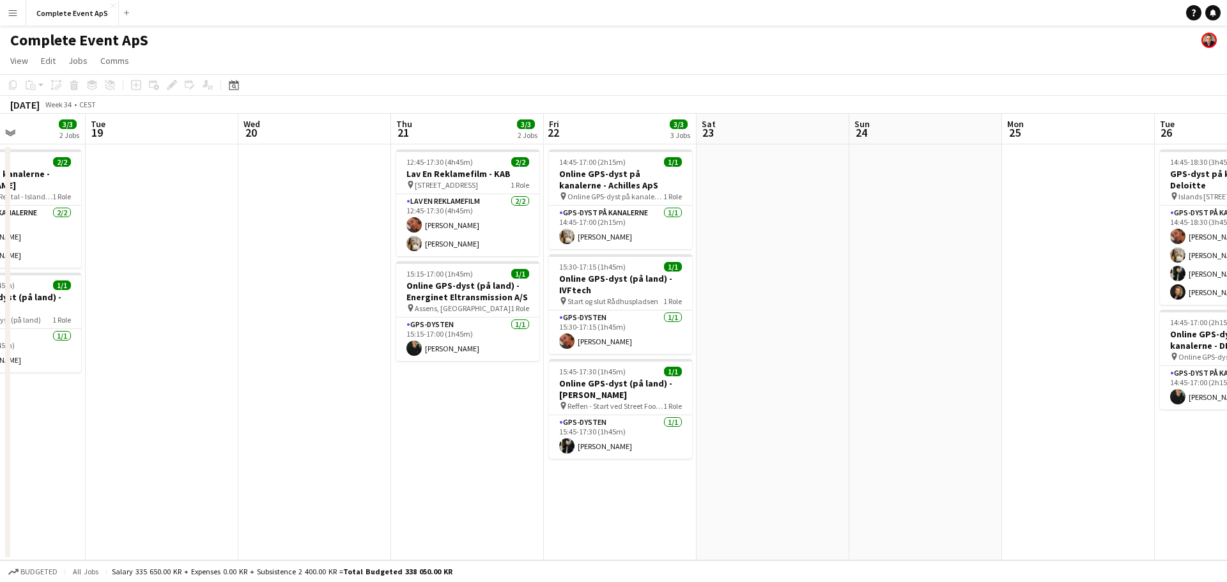
drag, startPoint x: 551, startPoint y: 266, endPoint x: 72, endPoint y: 227, distance: 481.3
click at [72, 227] on app-calendar-viewport "Sat 16 Sun 17 Mon 18 3/3 2 Jobs Tue 19 Wed 20 Thu 21 3/3 2 Jobs Fri 22 3/3 3 Jo…" at bounding box center [613, 337] width 1227 height 447
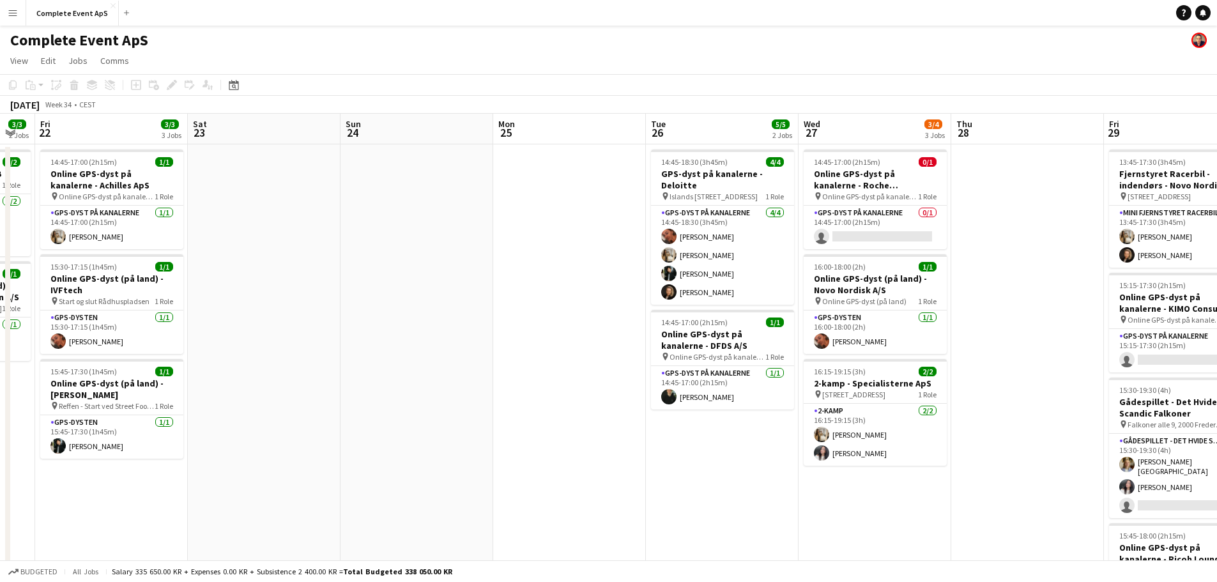
scroll to position [0, 389]
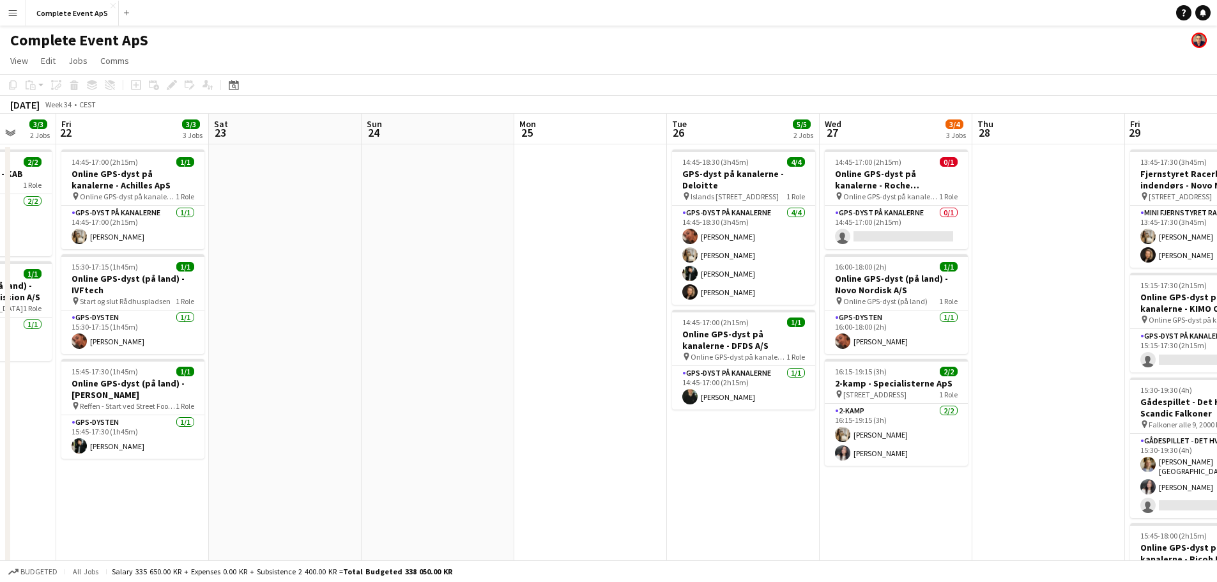
drag, startPoint x: 886, startPoint y: 324, endPoint x: 316, endPoint y: 294, distance: 571.3
click at [316, 294] on app-calendar-viewport "Tue 19 Wed 20 Thu 21 3/3 2 Jobs Fri 22 3/3 3 Jobs Sat 23 Sun 24 Mon 25 Tue 26 5…" at bounding box center [608, 487] width 1217 height 746
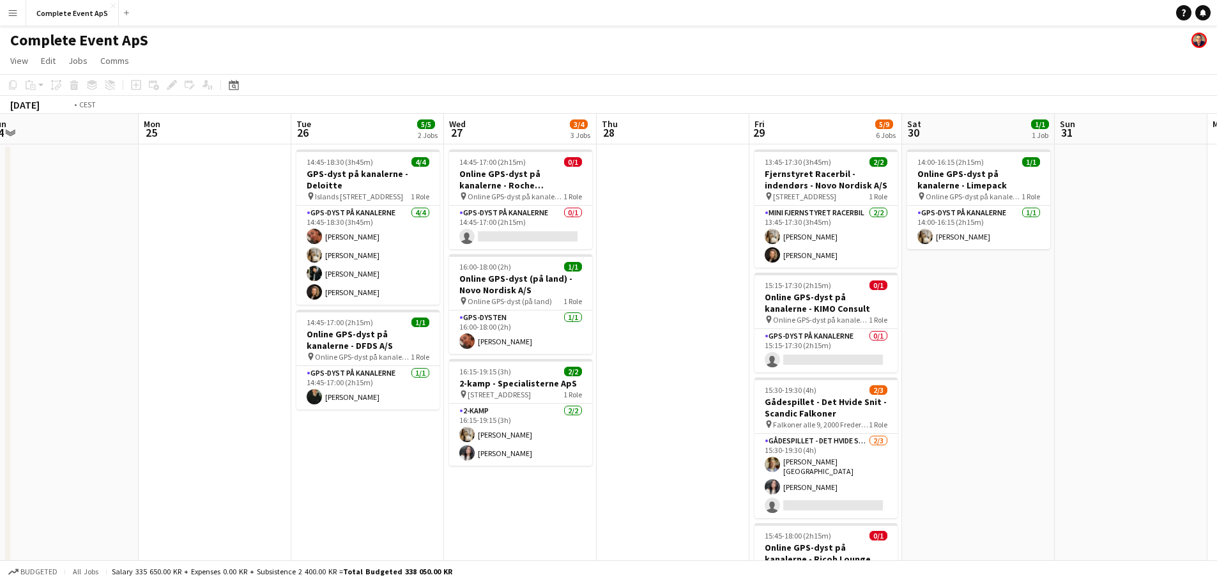
scroll to position [0, 475]
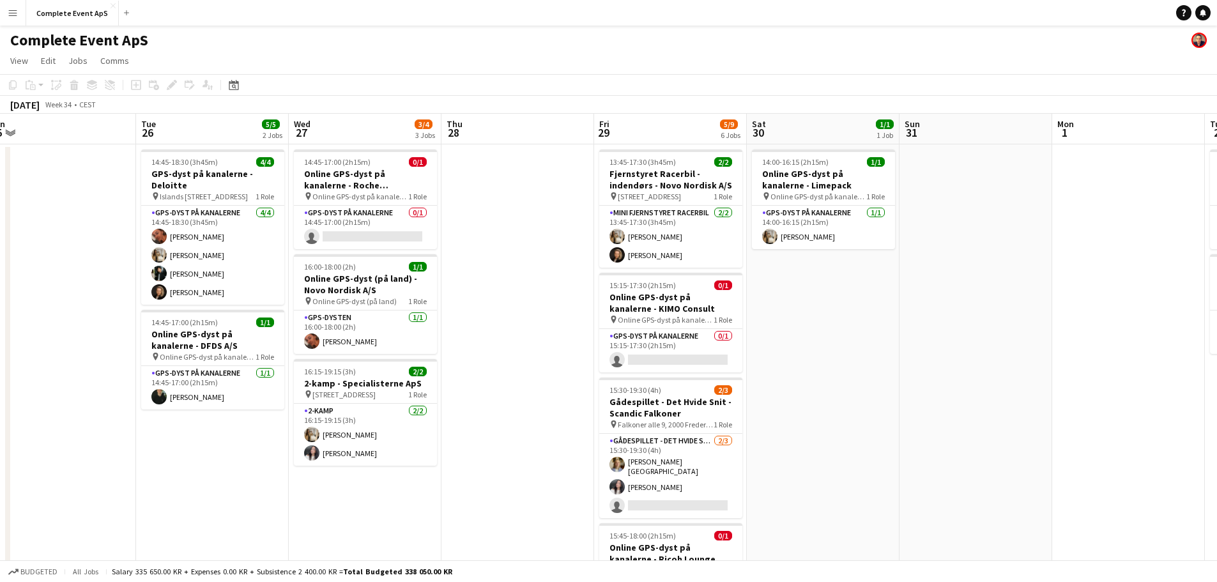
drag, startPoint x: 891, startPoint y: 345, endPoint x: 500, endPoint y: 327, distance: 391.4
click at [500, 327] on app-calendar-viewport "Fri 22 3/3 3 Jobs Sat 23 Sun 24 Mon 25 Tue 26 5/5 2 Jobs Wed 27 3/4 3 Jobs Thu …" at bounding box center [608, 487] width 1217 height 746
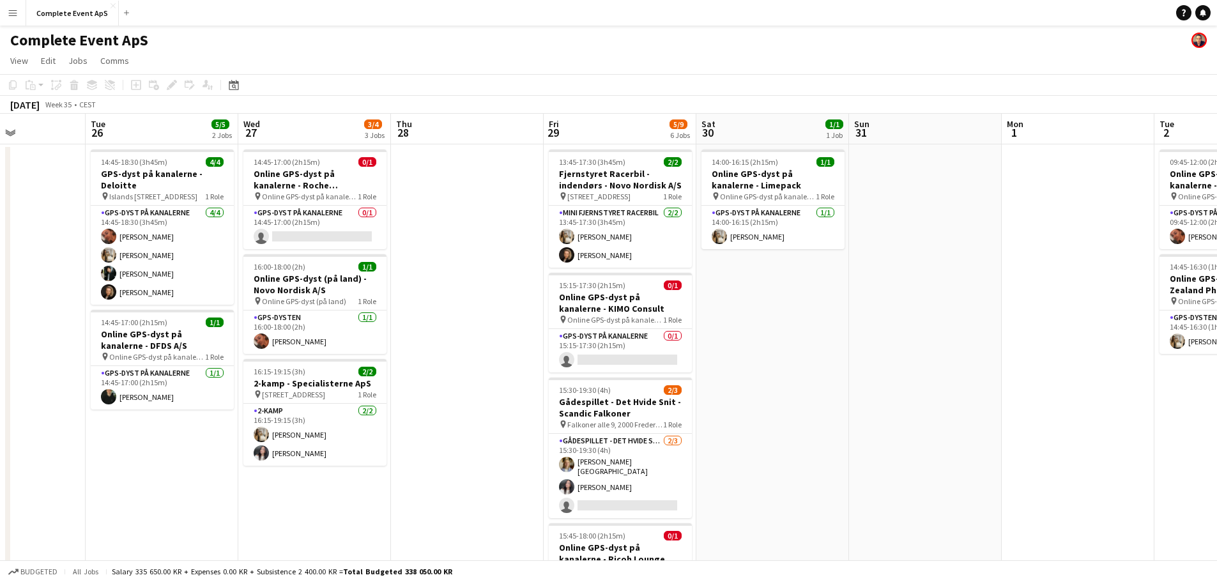
drag, startPoint x: 938, startPoint y: 358, endPoint x: 703, endPoint y: 337, distance: 236.0
click at [704, 338] on app-calendar-viewport "Sat 23 Sun 24 Mon 25 Tue 26 5/5 2 Jobs Wed 27 3/4 3 Jobs Thu 28 Fri 29 5/9 6 Jo…" at bounding box center [608, 487] width 1217 height 746
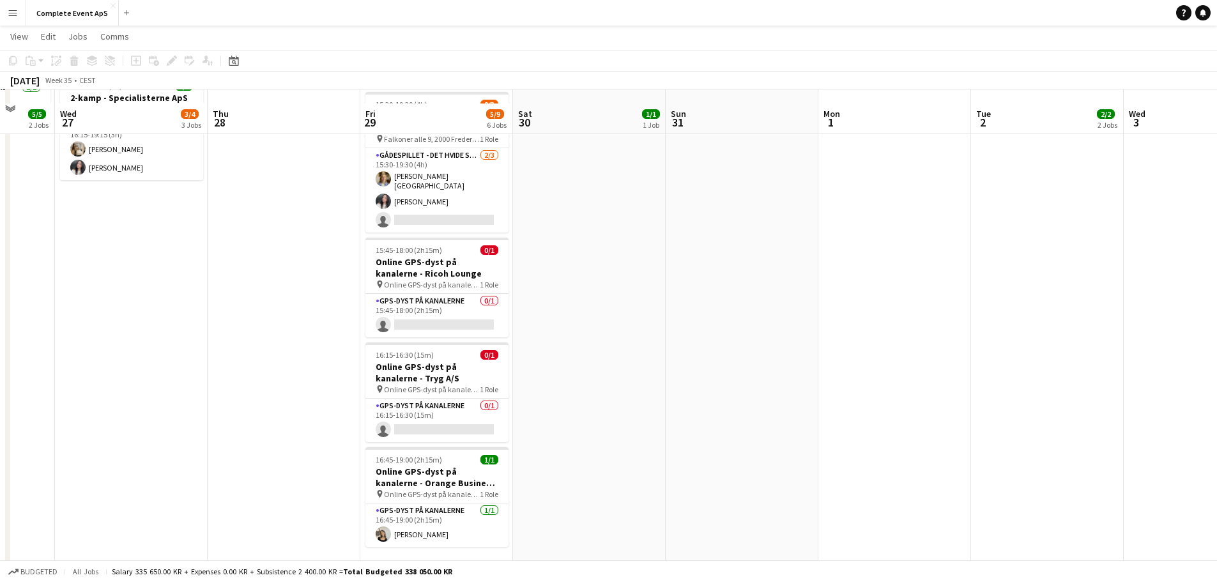
scroll to position [298, 0]
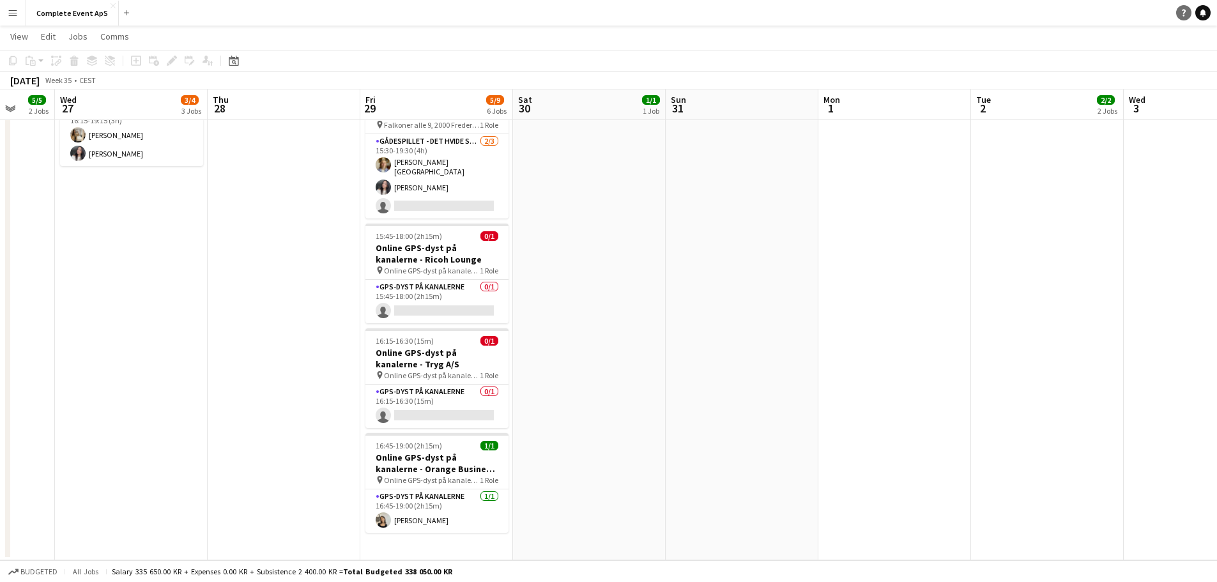
drag, startPoint x: 1200, startPoint y: 13, endPoint x: 1190, endPoint y: 17, distance: 10.9
click at [1202, 13] on icon "Notifications" at bounding box center [1203, 13] width 8 height 8
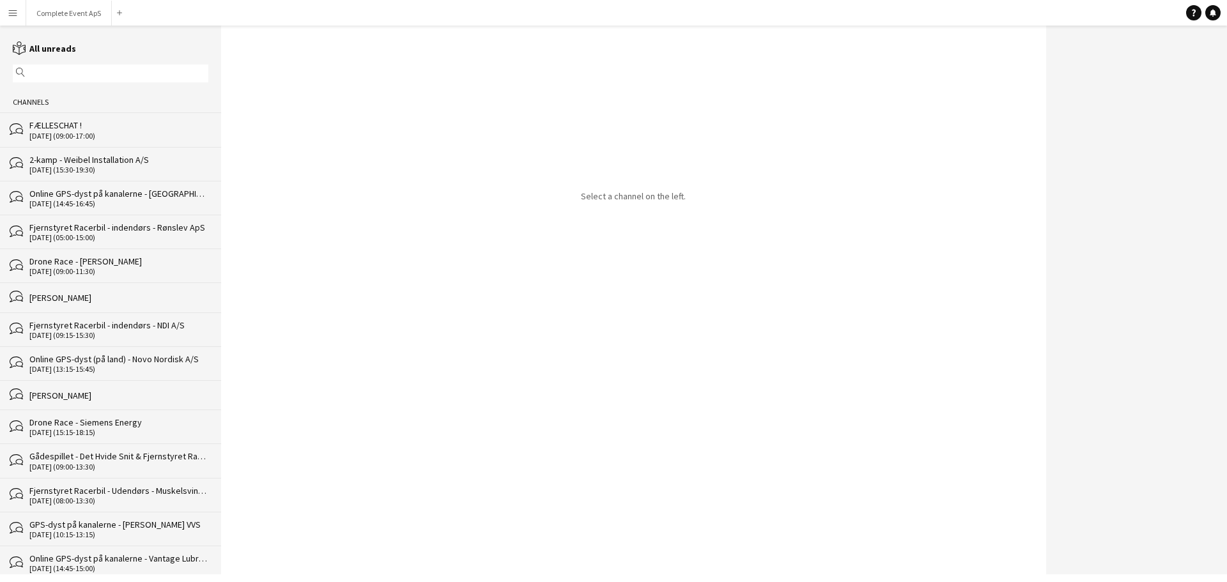
click at [89, 125] on div "FÆLLESCHAT !" at bounding box center [118, 124] width 179 height 11
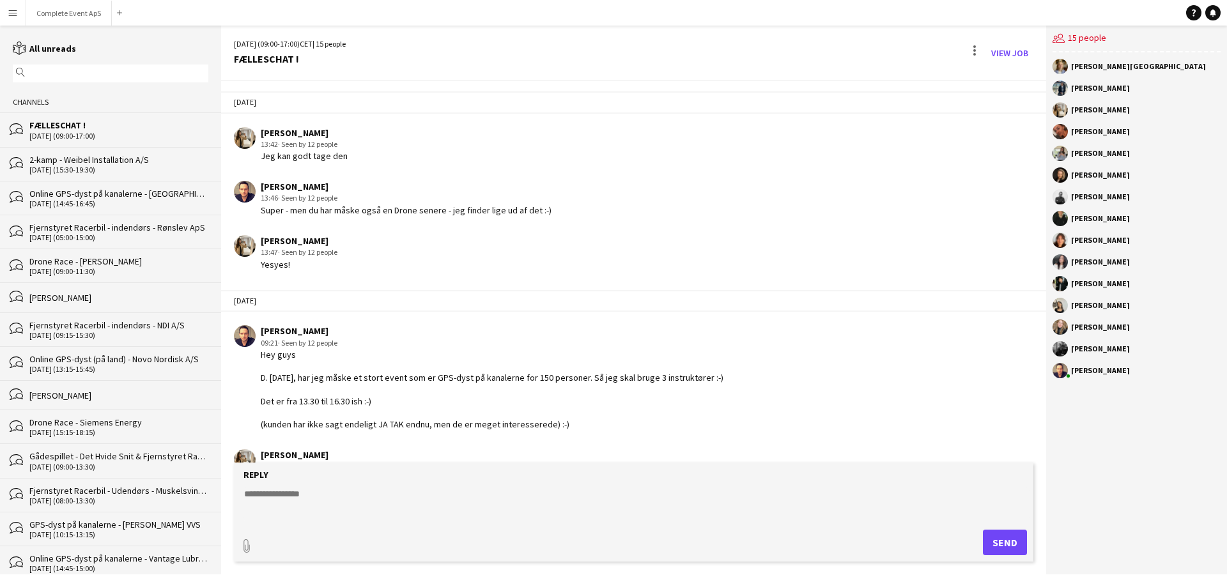
scroll to position [1829, 0]
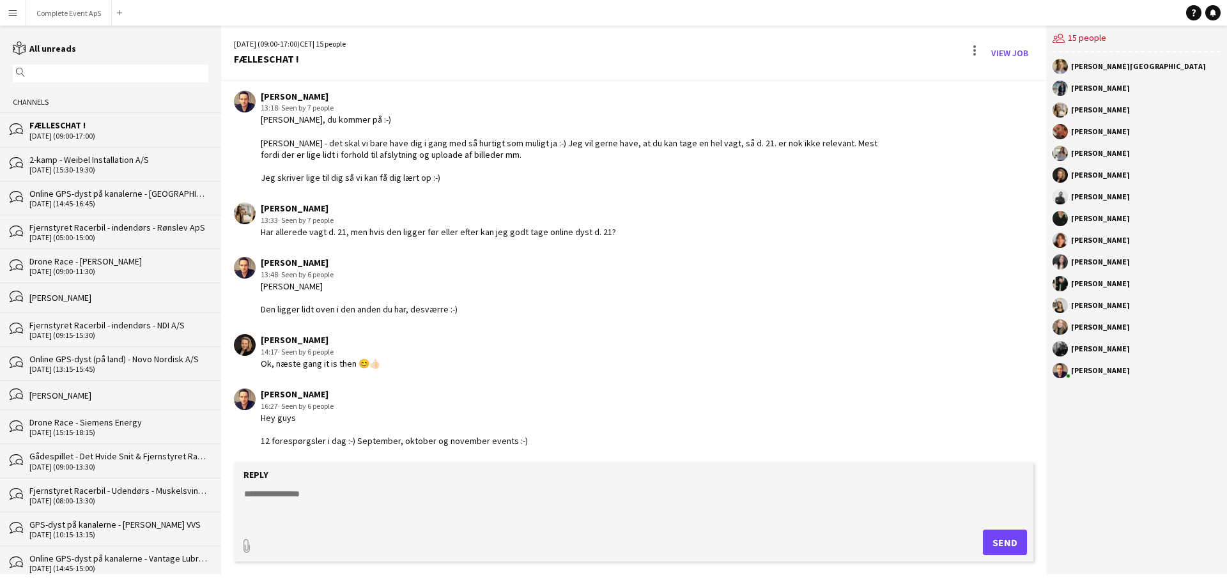
click at [94, 160] on div "2-kamp - Weibel Installation A/S" at bounding box center [118, 159] width 179 height 11
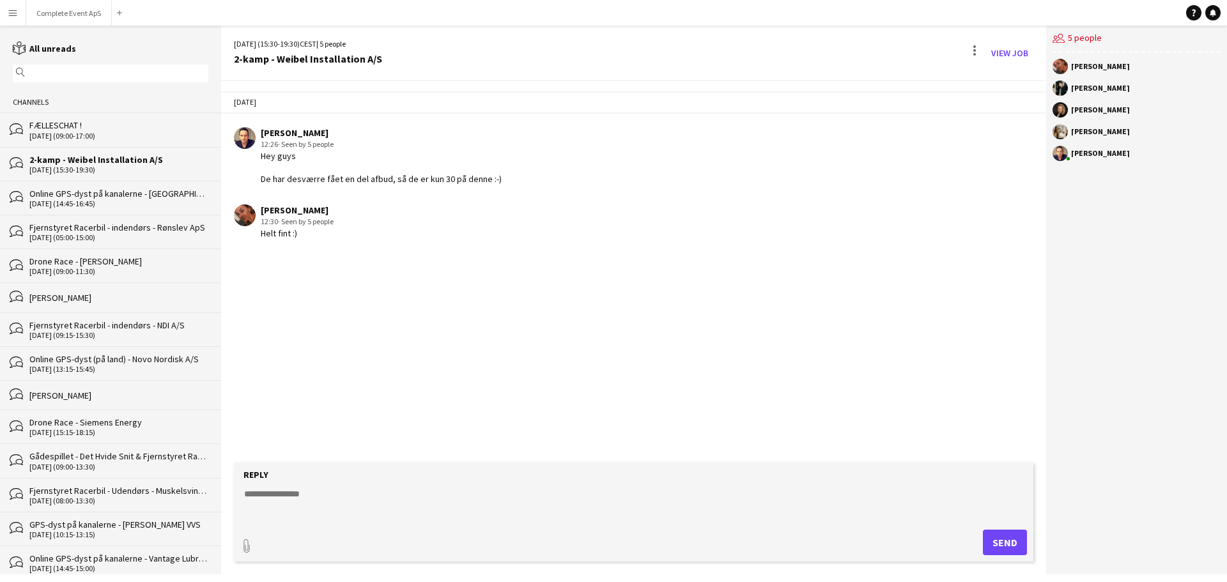
click at [105, 197] on div "Online GPS-dyst på kanalerne - [GEOGRAPHIC_DATA]" at bounding box center [118, 193] width 179 height 11
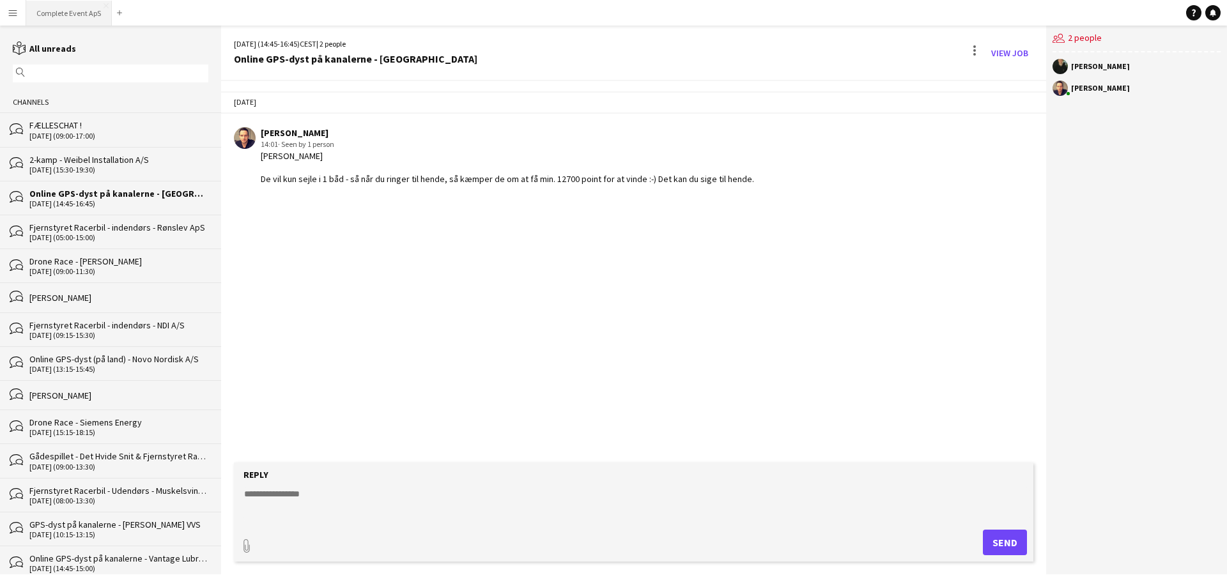
click at [77, 12] on button "Complete Event ApS Close" at bounding box center [69, 13] width 86 height 25
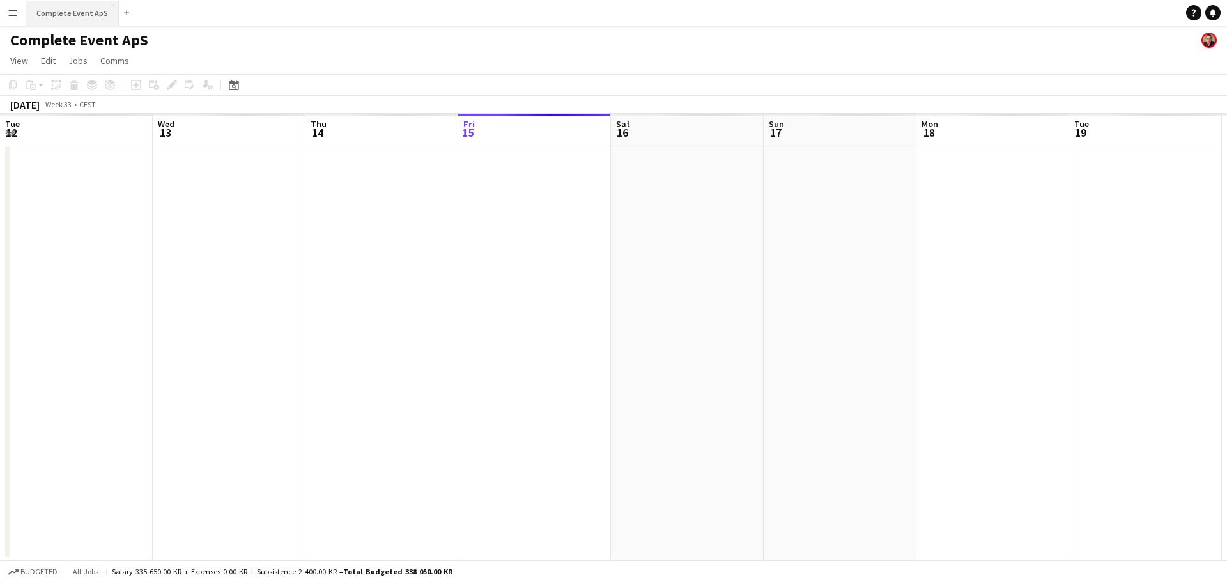
scroll to position [0, 305]
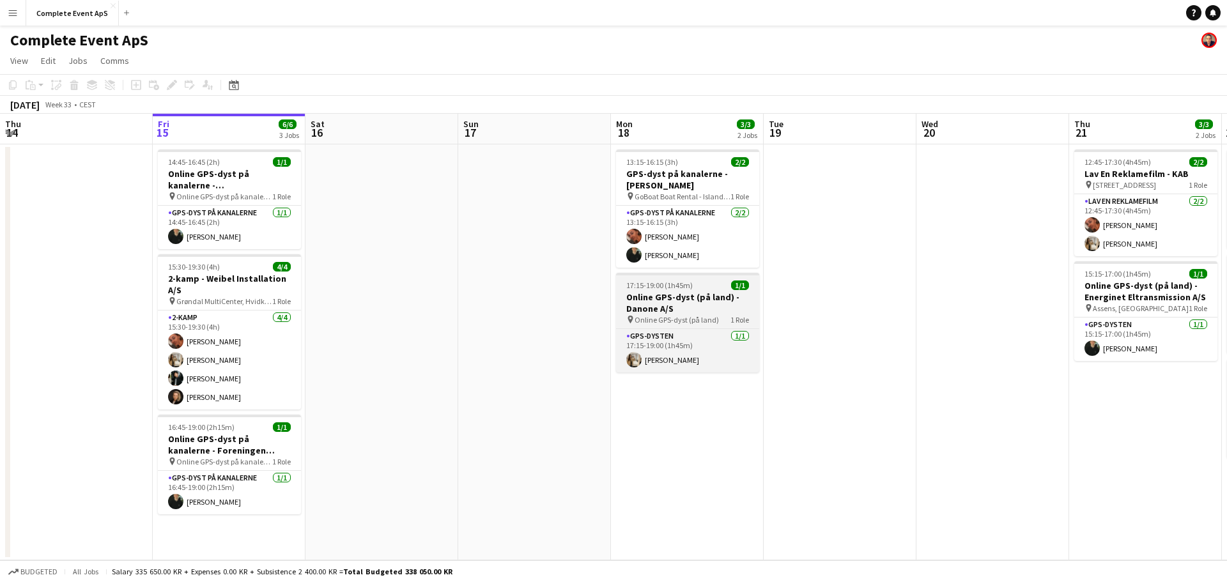
click at [697, 282] on div "17:15-19:00 (1h45m) 1/1" at bounding box center [687, 285] width 143 height 10
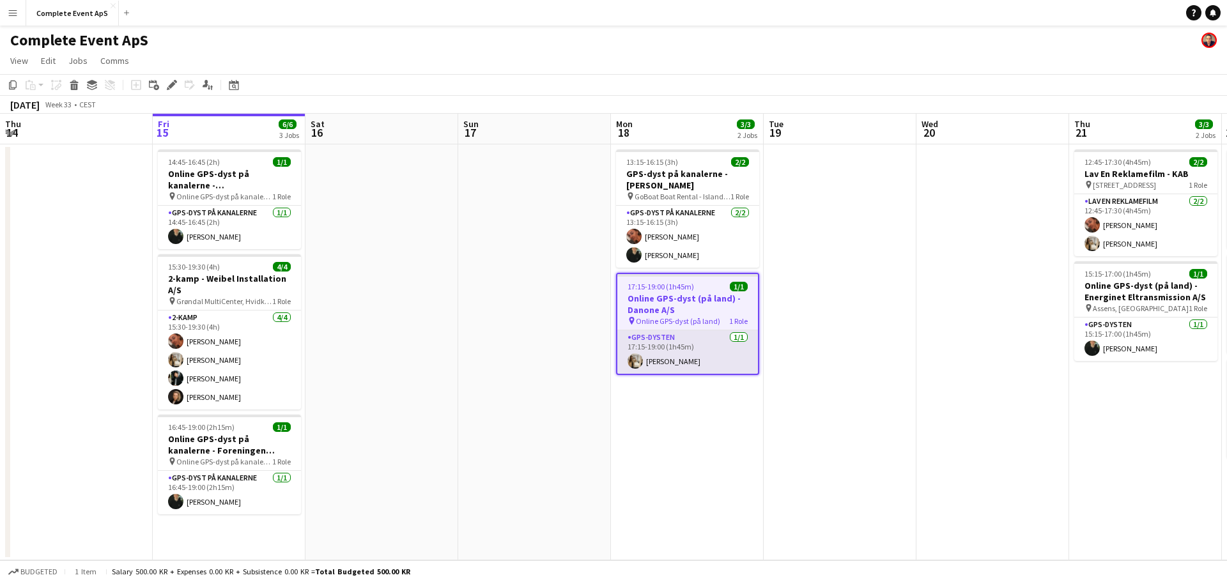
click at [689, 347] on app-card-role "GPS-dysten [DATE] 17:15-19:00 (1h45m) [PERSON_NAME]" at bounding box center [687, 351] width 141 height 43
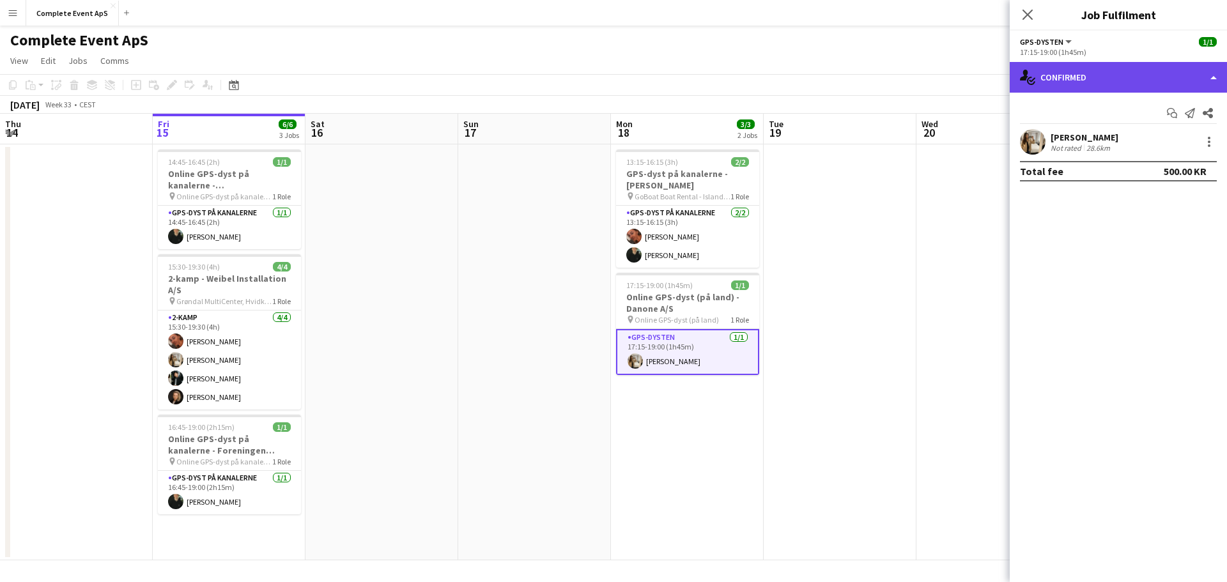
click at [1108, 77] on div "single-neutral-actions-check-2 Confirmed" at bounding box center [1117, 77] width 217 height 31
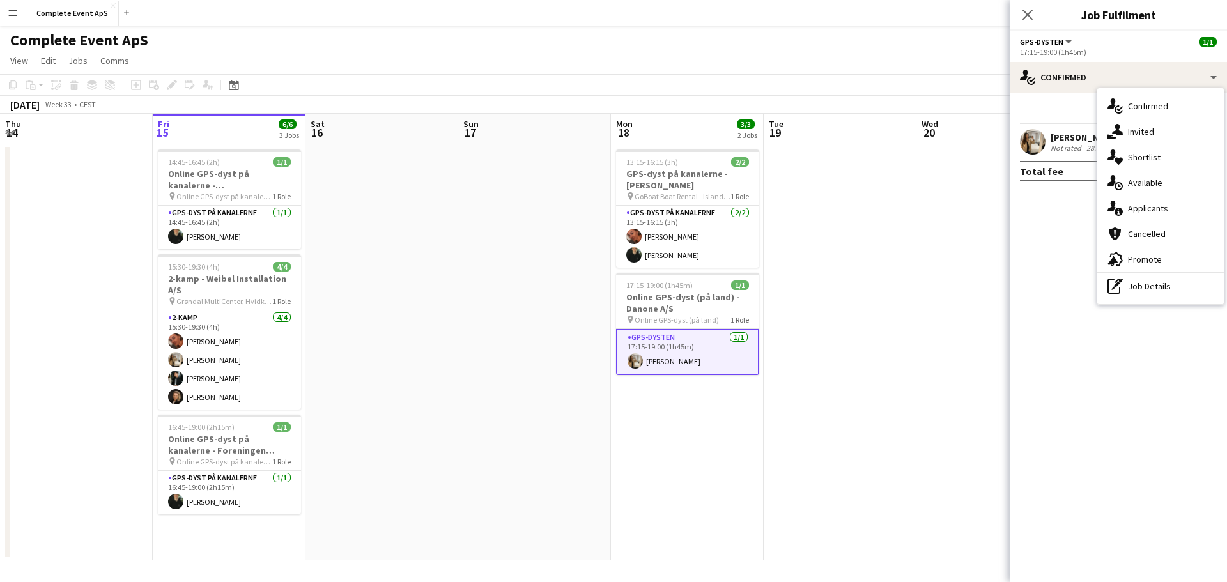
click at [1073, 98] on div "Start chat Send notification Share [PERSON_NAME] Not rated 28.6km Total fee 500…" at bounding box center [1117, 142] width 217 height 99
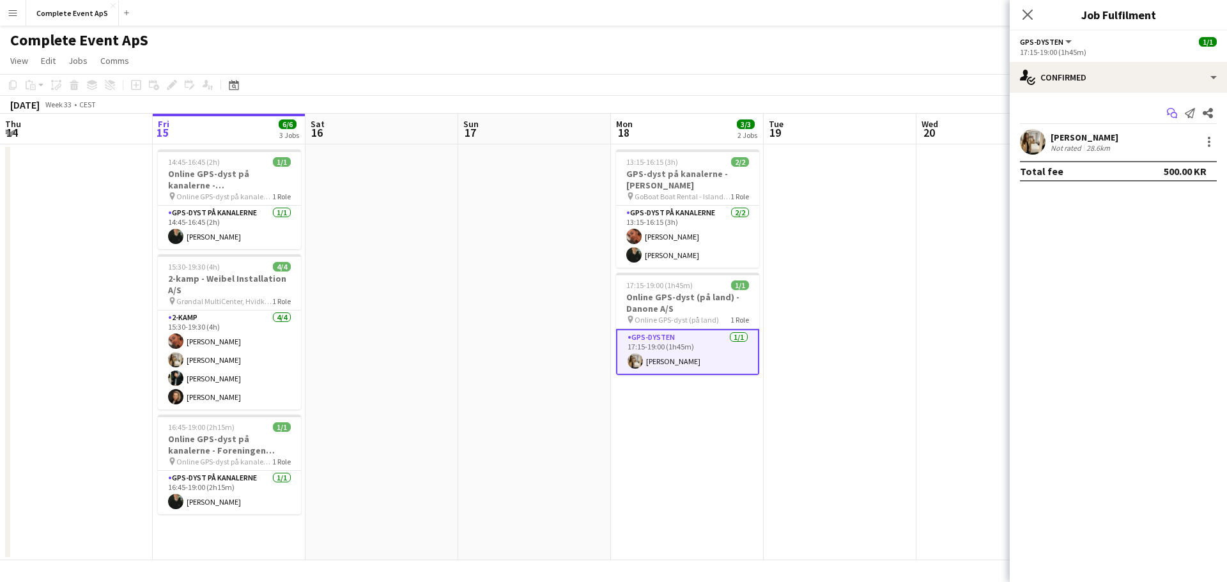
click at [1171, 111] on icon "Start chat" at bounding box center [1172, 113] width 10 height 10
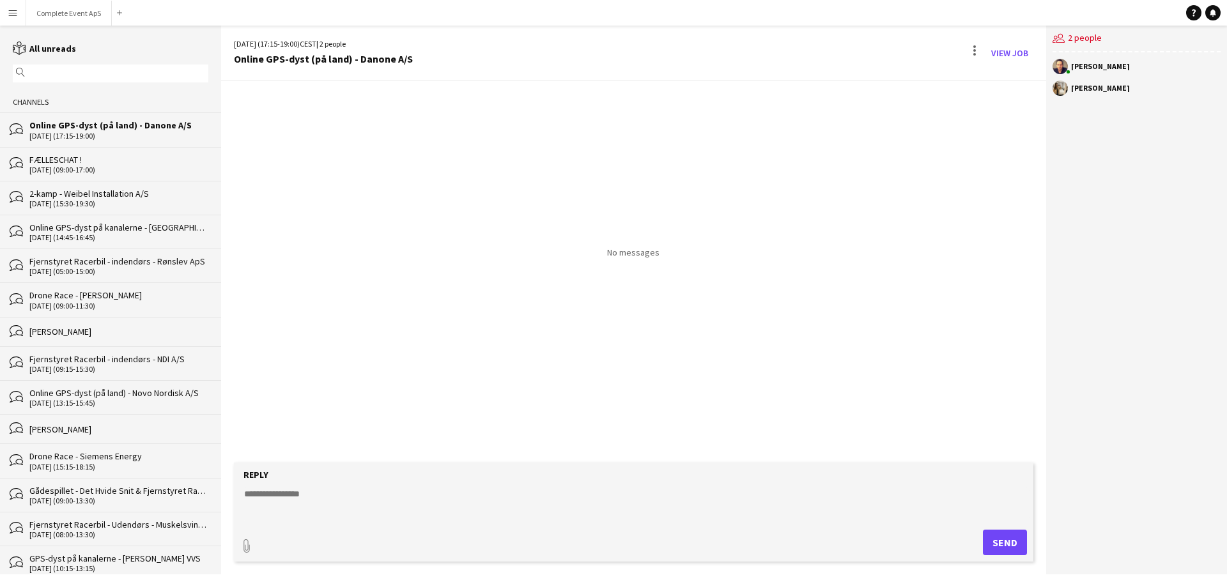
click at [400, 511] on textarea at bounding box center [636, 503] width 786 height 33
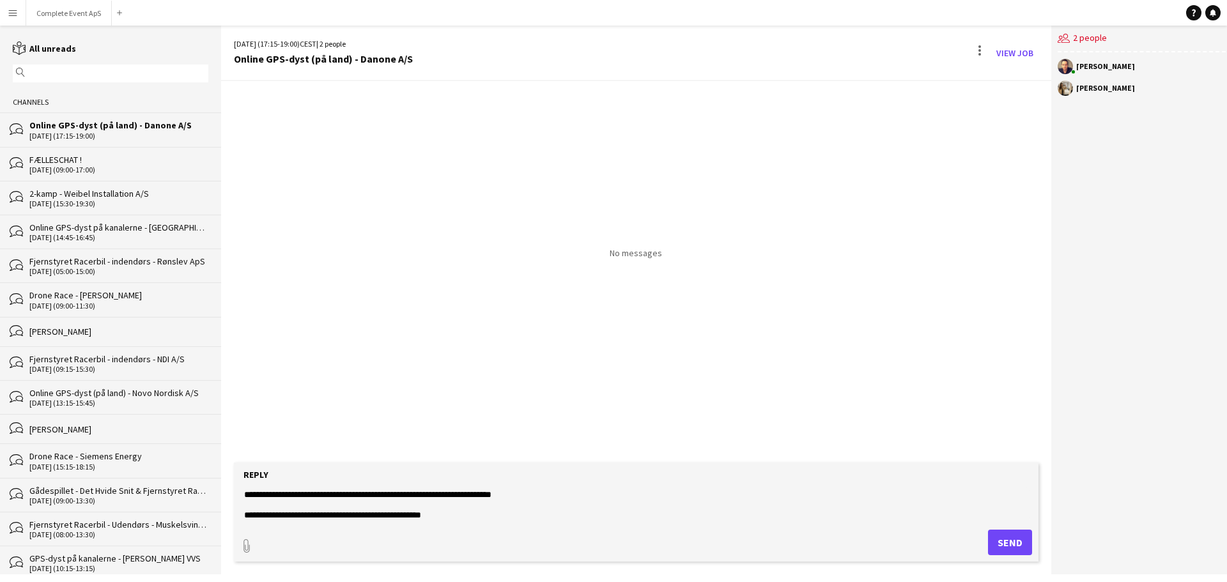
type textarea "**********"
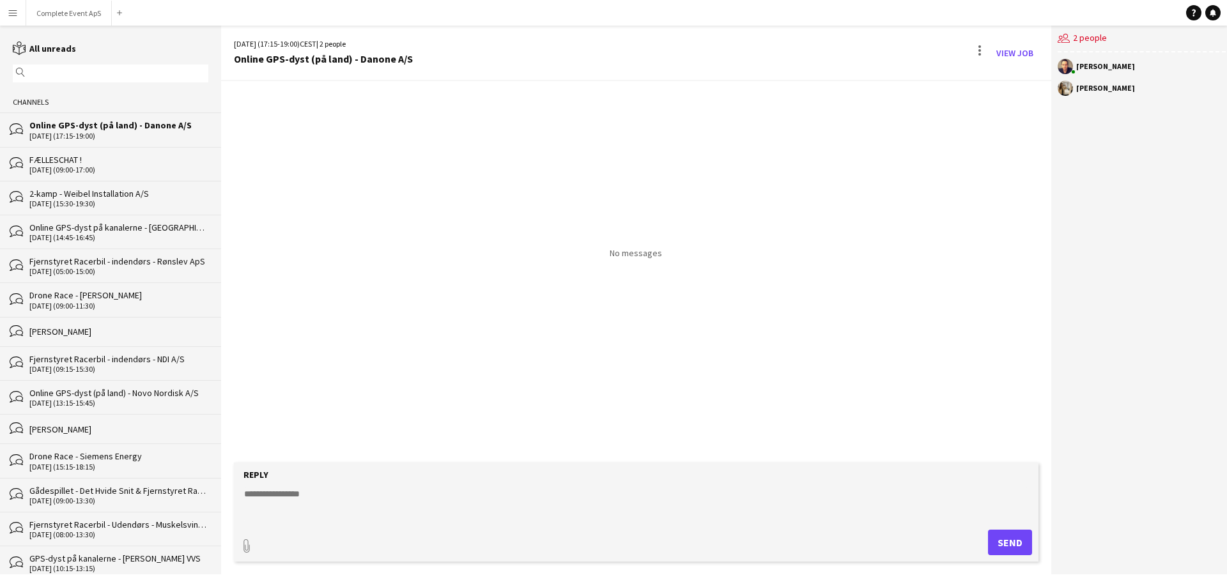
scroll to position [0, 0]
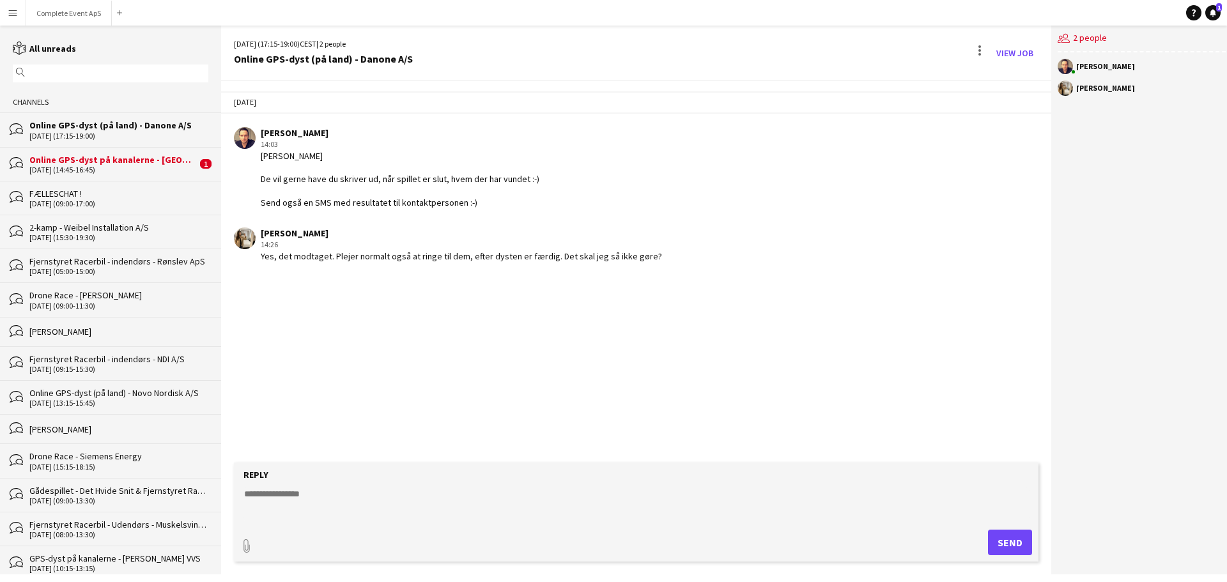
click at [130, 157] on div "Online GPS-dyst på kanalerne - [GEOGRAPHIC_DATA]" at bounding box center [112, 159] width 167 height 11
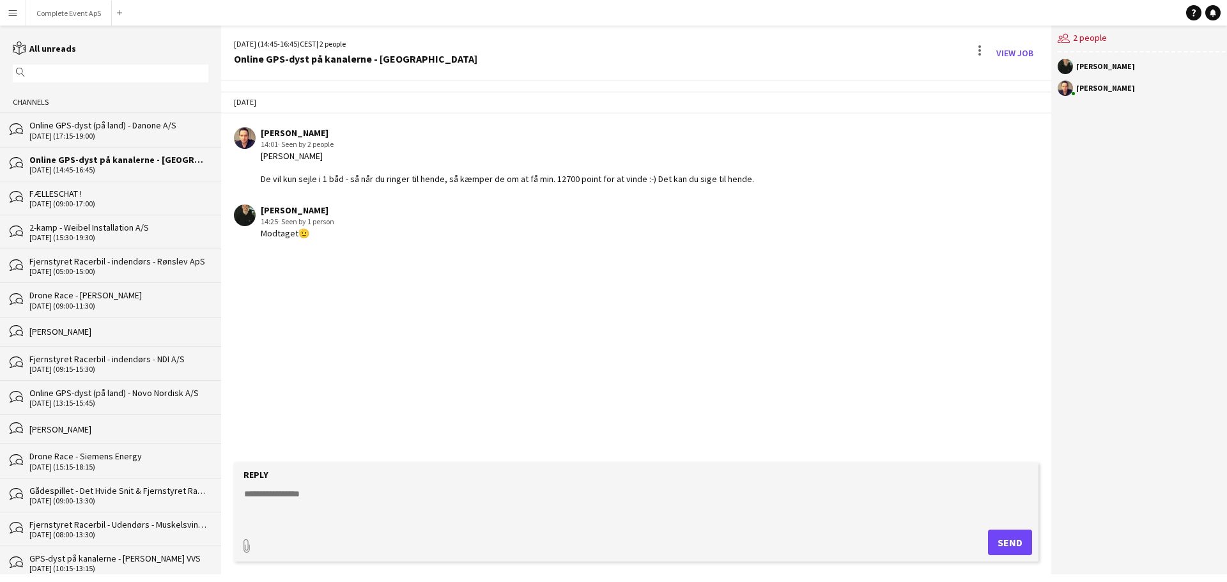
click at [134, 116] on div "bubbles Online GPS-dyst (på land) - Danone A/S [DATE] (17:15-19:00)" at bounding box center [110, 129] width 221 height 34
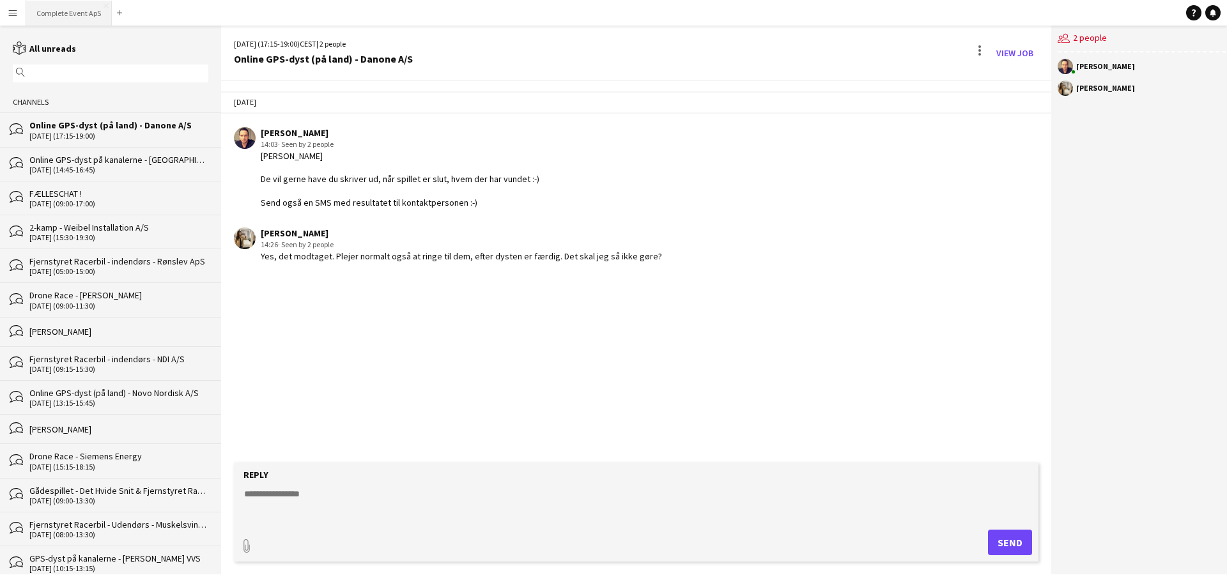
click at [73, 15] on button "Complete Event ApS Close" at bounding box center [69, 13] width 86 height 25
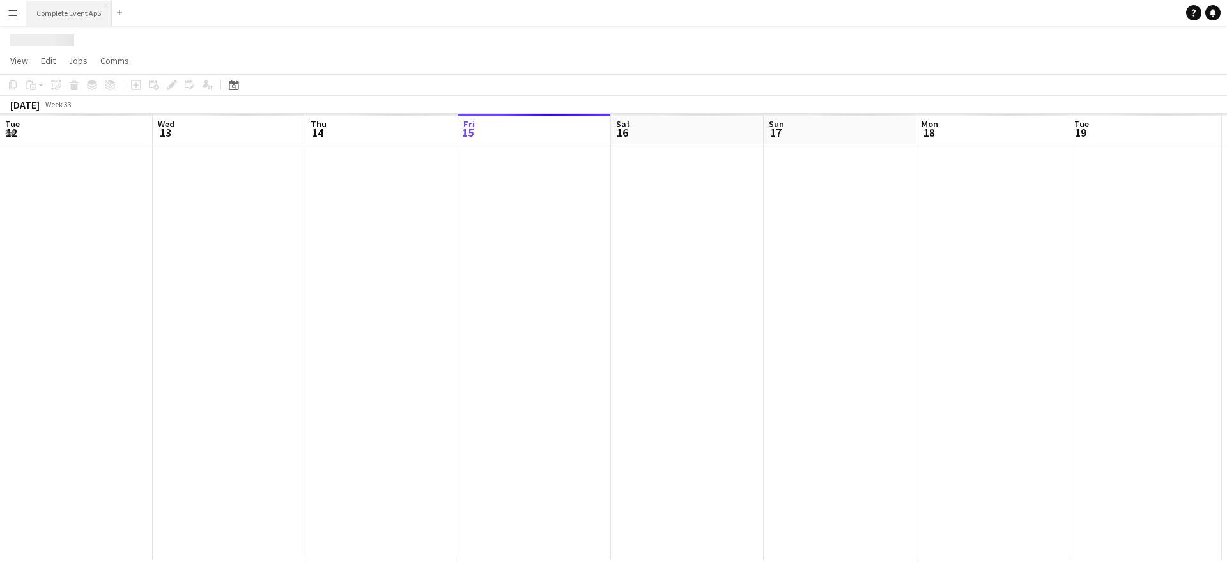
scroll to position [0, 305]
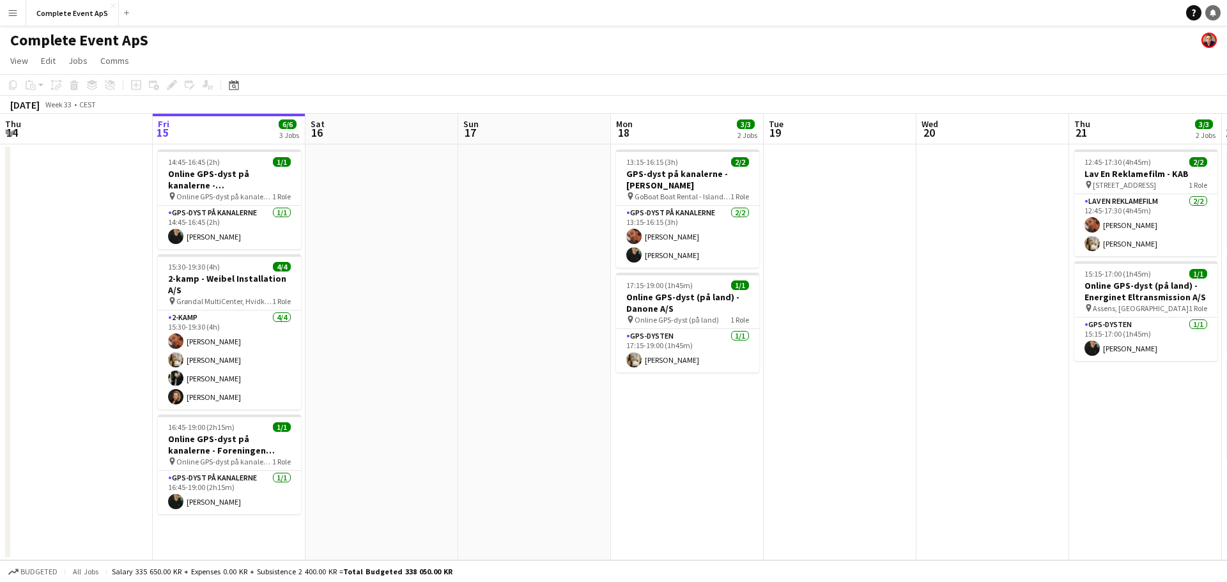
click at [1209, 11] on icon "Notifications" at bounding box center [1213, 13] width 8 height 8
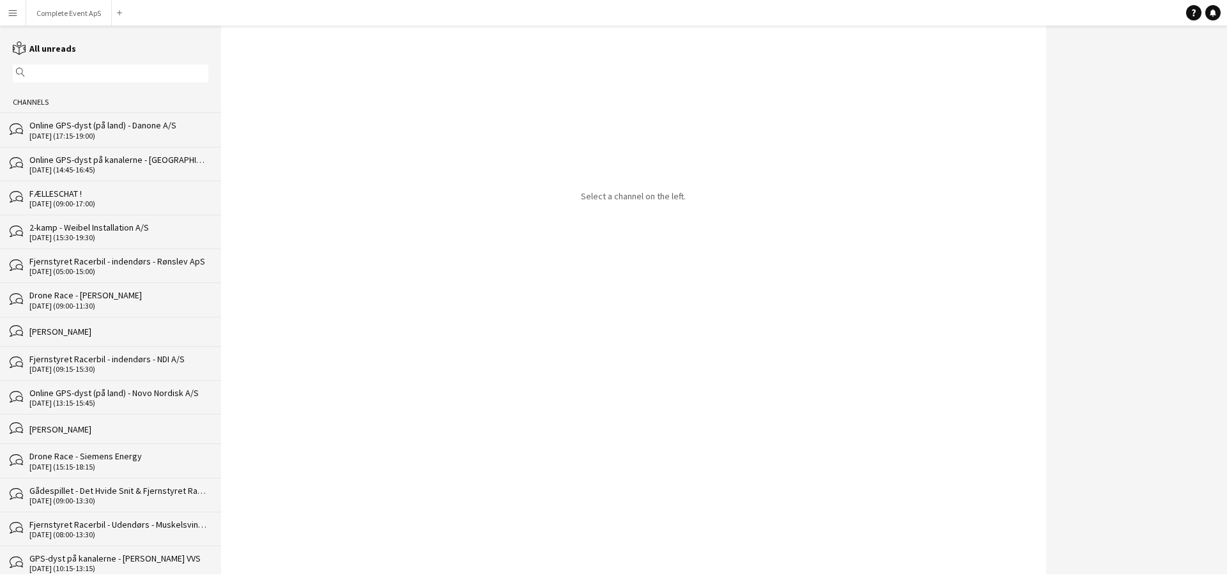
click at [97, 162] on div "Online GPS-dyst på kanalerne - [GEOGRAPHIC_DATA]" at bounding box center [118, 159] width 179 height 11
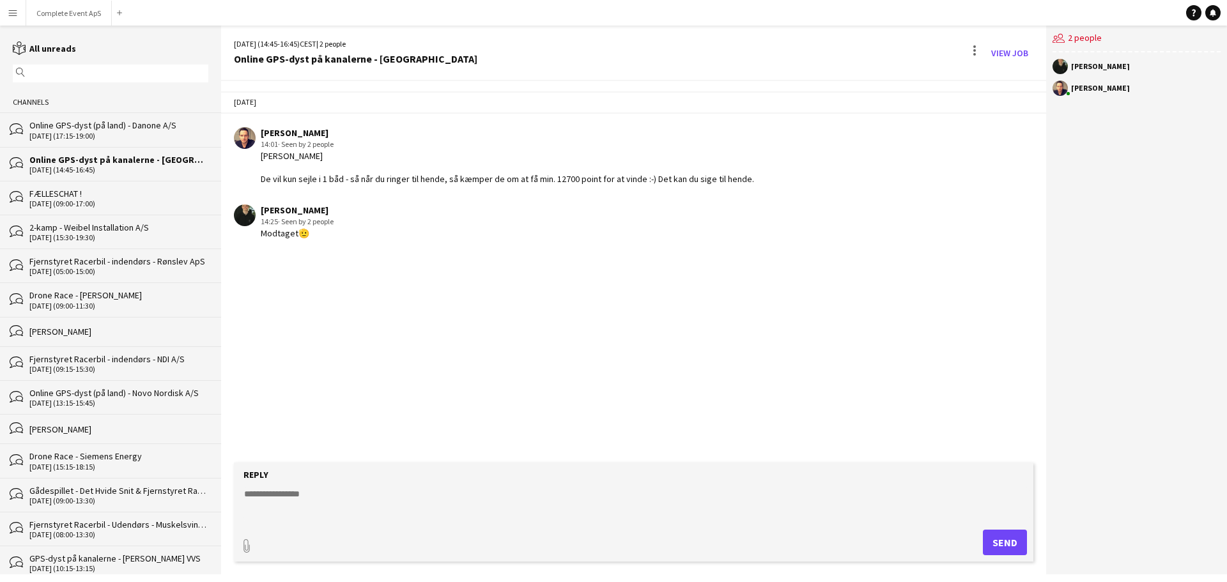
click at [100, 124] on div "Online GPS-dyst (på land) - Danone A/S" at bounding box center [118, 124] width 179 height 11
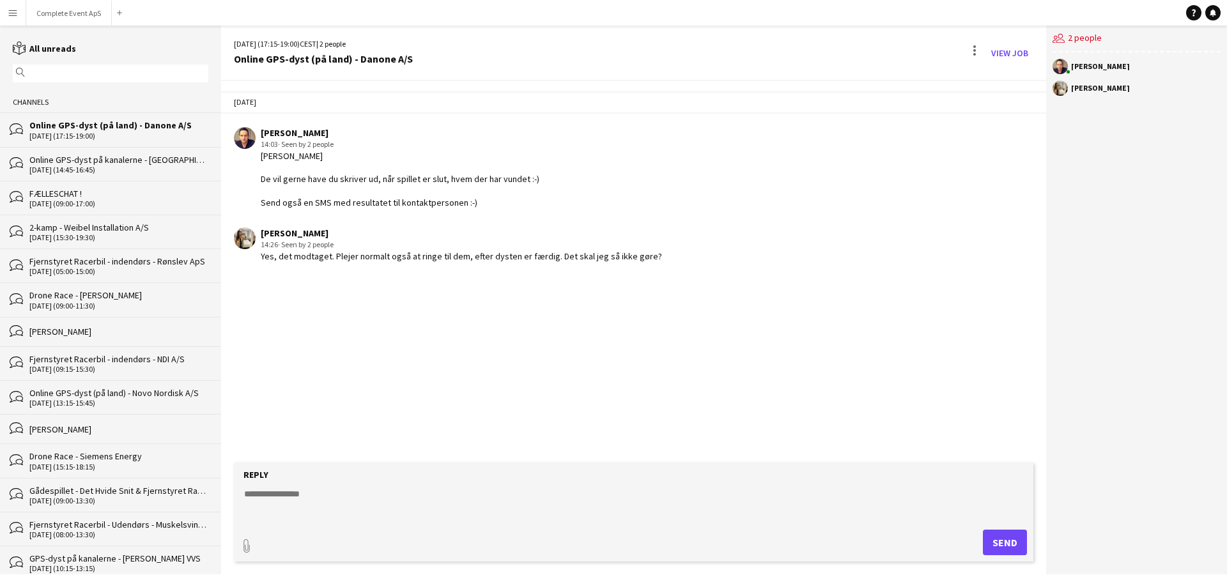
click at [514, 507] on textarea at bounding box center [636, 503] width 786 height 33
type textarea "**********"
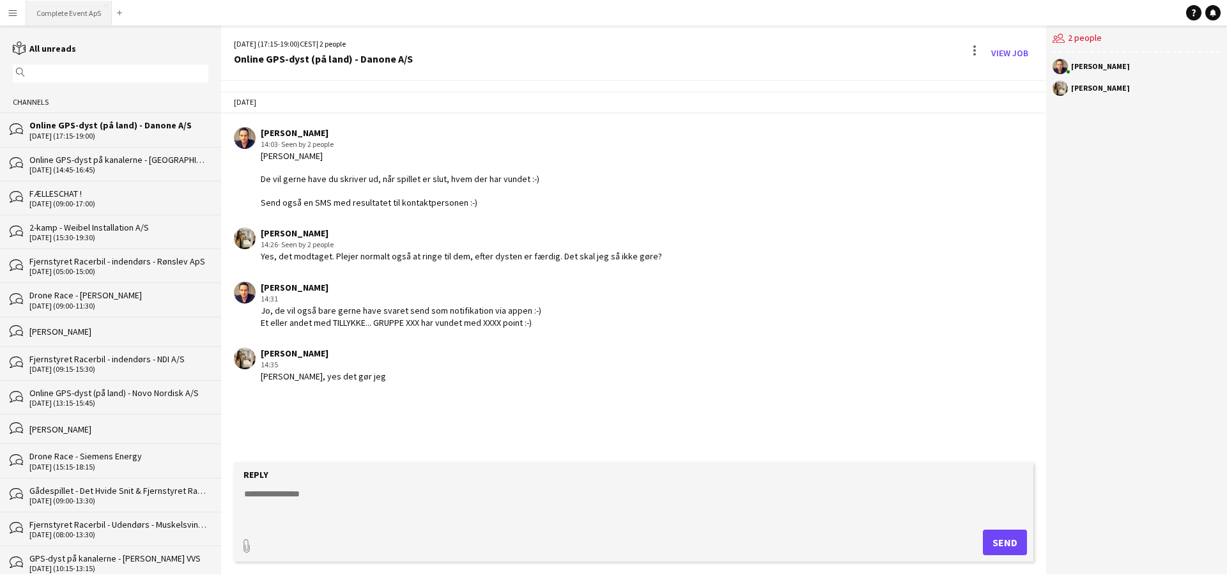
click at [88, 3] on button "Complete Event ApS Close" at bounding box center [69, 13] width 86 height 25
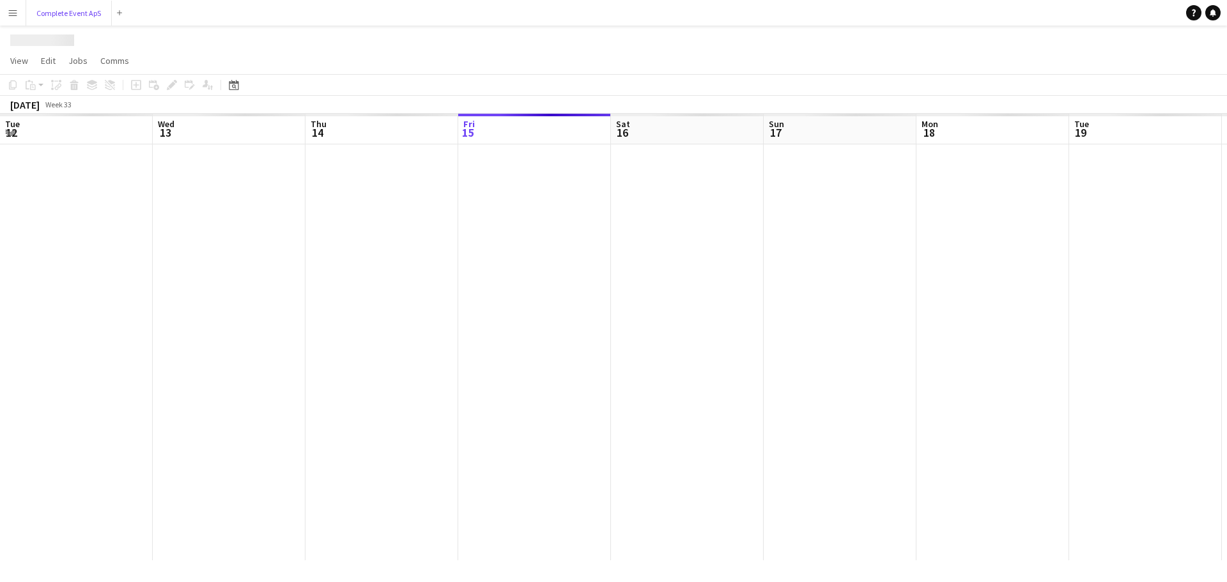
scroll to position [0, 305]
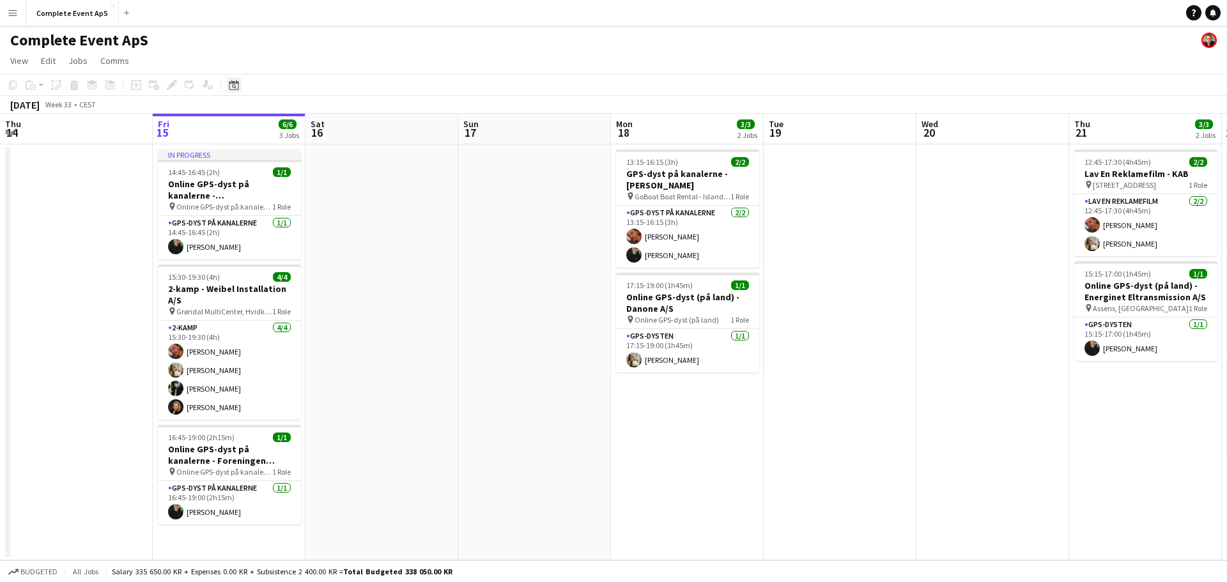
click at [238, 88] on icon "Date picker" at bounding box center [234, 85] width 10 height 10
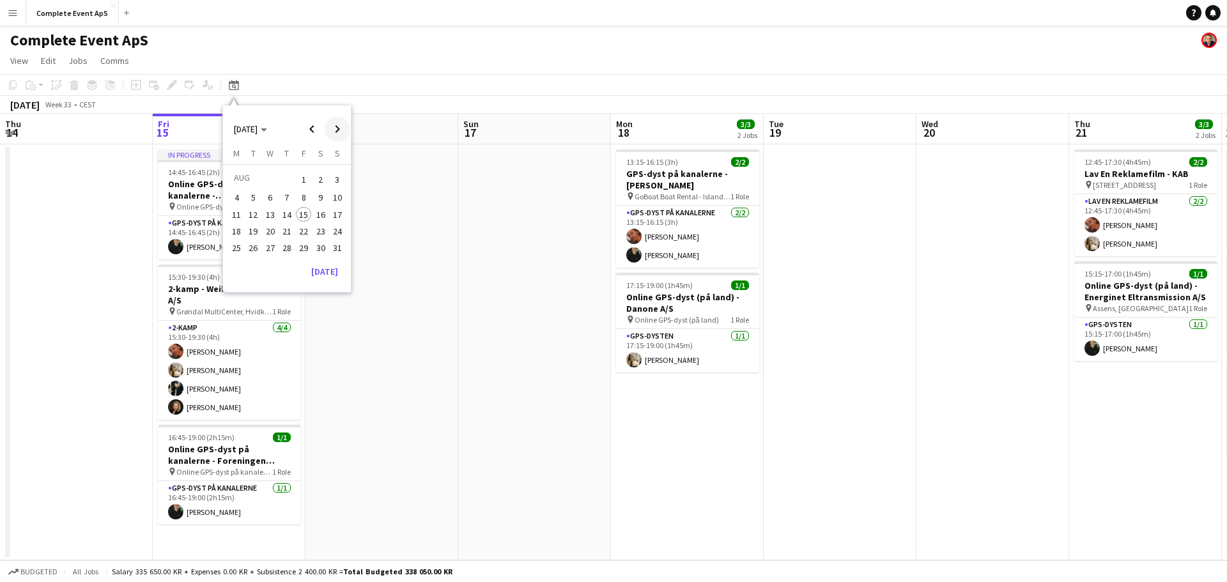
click at [333, 126] on span "Next month" at bounding box center [338, 129] width 26 height 26
click at [301, 230] on span "19" at bounding box center [303, 227] width 15 height 15
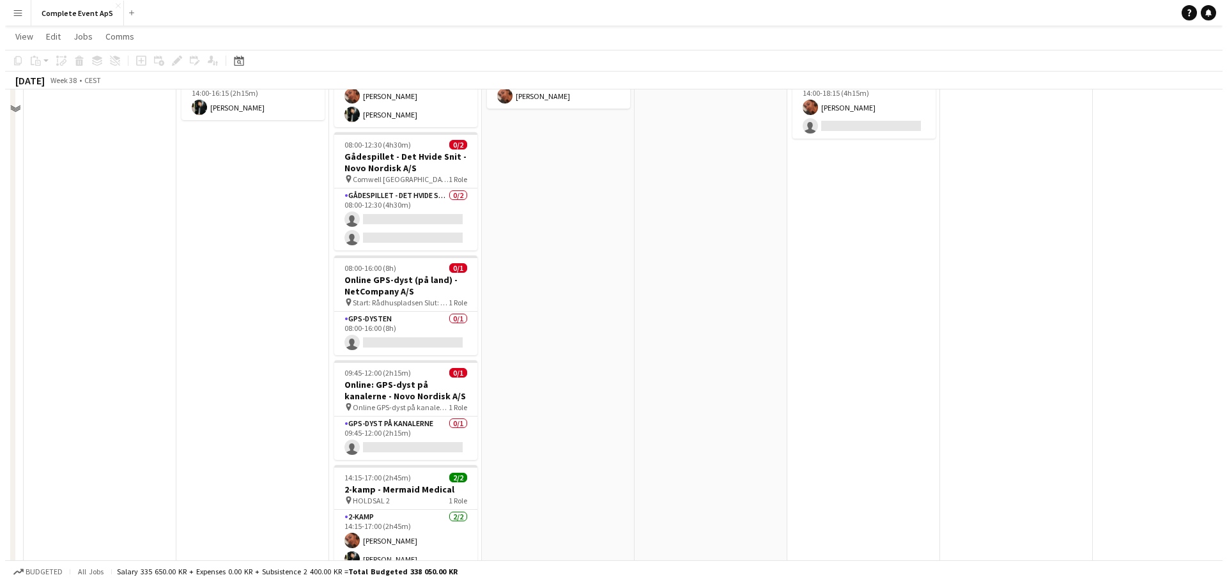
scroll to position [0, 0]
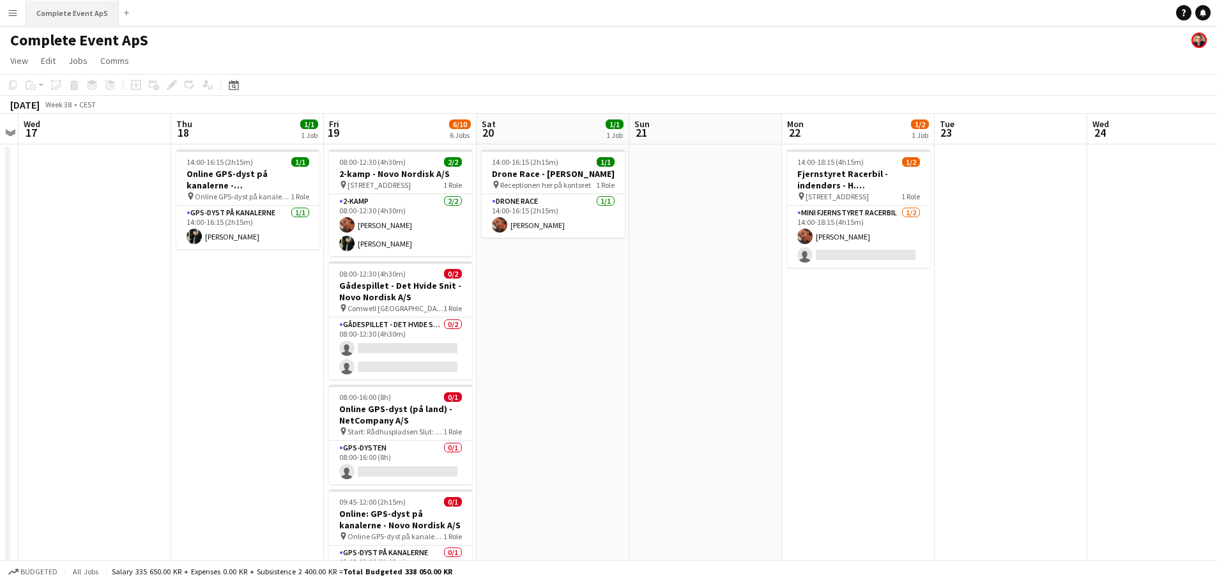
click at [55, 9] on button "Complete Event ApS Close" at bounding box center [72, 13] width 93 height 25
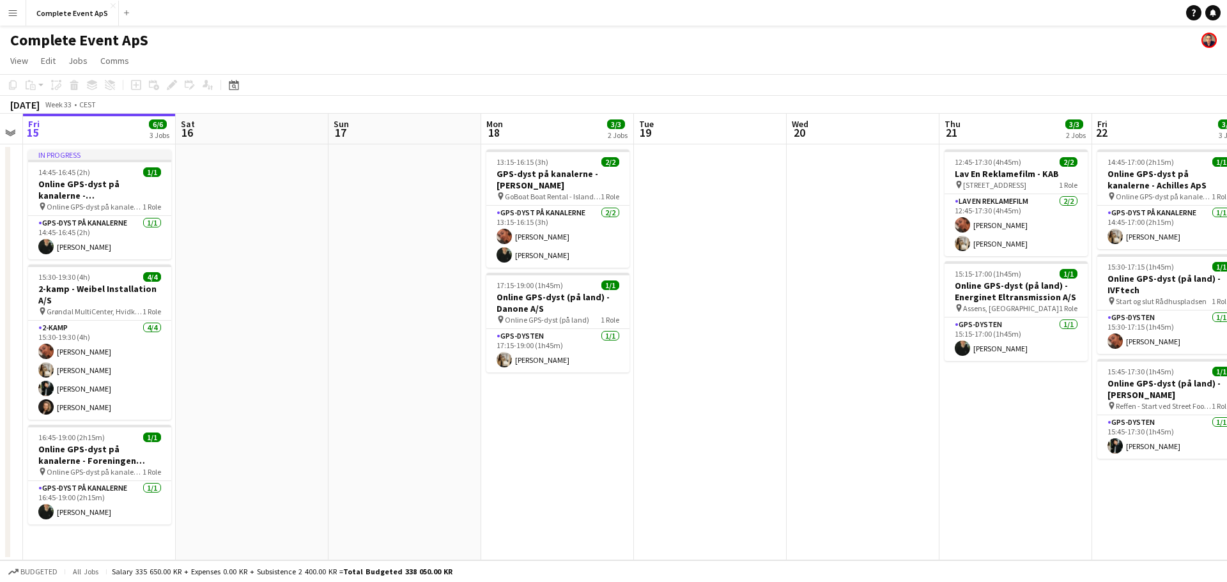
scroll to position [0, 441]
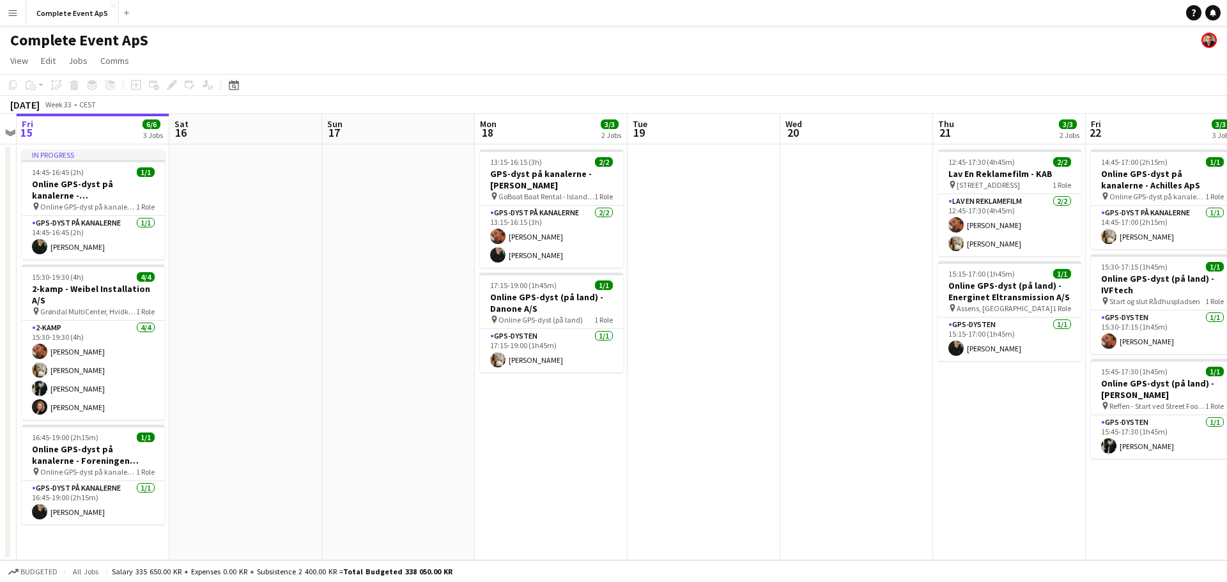
drag, startPoint x: 834, startPoint y: 406, endPoint x: 698, endPoint y: 396, distance: 136.5
click at [698, 396] on app-calendar-viewport "Tue 12 Wed 13 1/1 1 Job Thu 14 Fri 15 6/6 3 Jobs Sat 16 Sun 17 Mon 18 3/3 2 Job…" at bounding box center [613, 337] width 1227 height 447
